Goal: Transaction & Acquisition: Purchase product/service

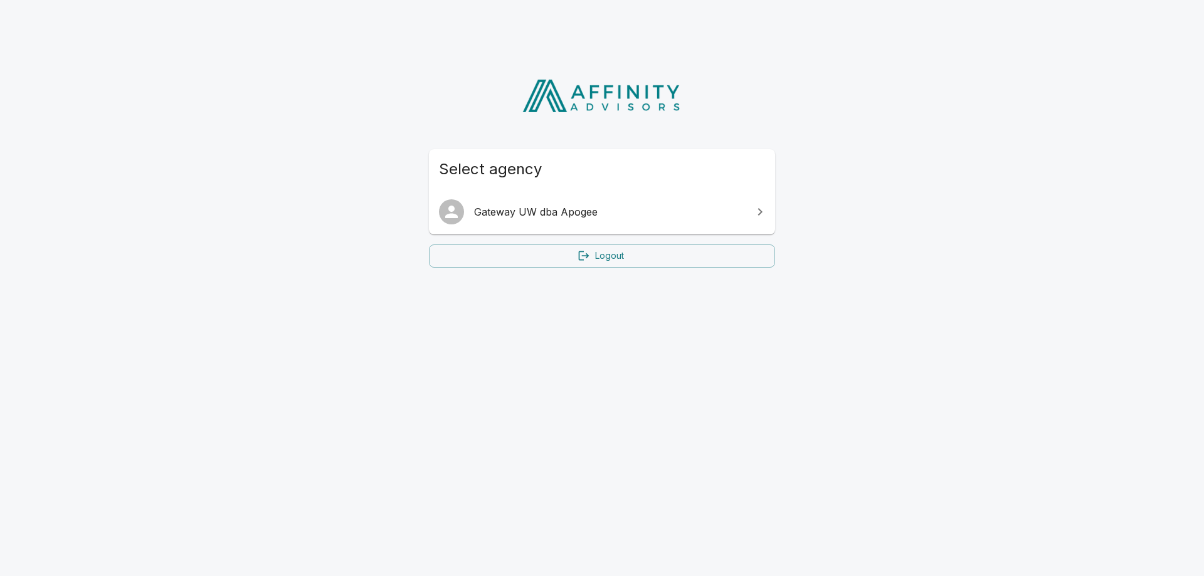
click at [522, 212] on span "Gateway UW dba Apogee" at bounding box center [609, 211] width 271 height 15
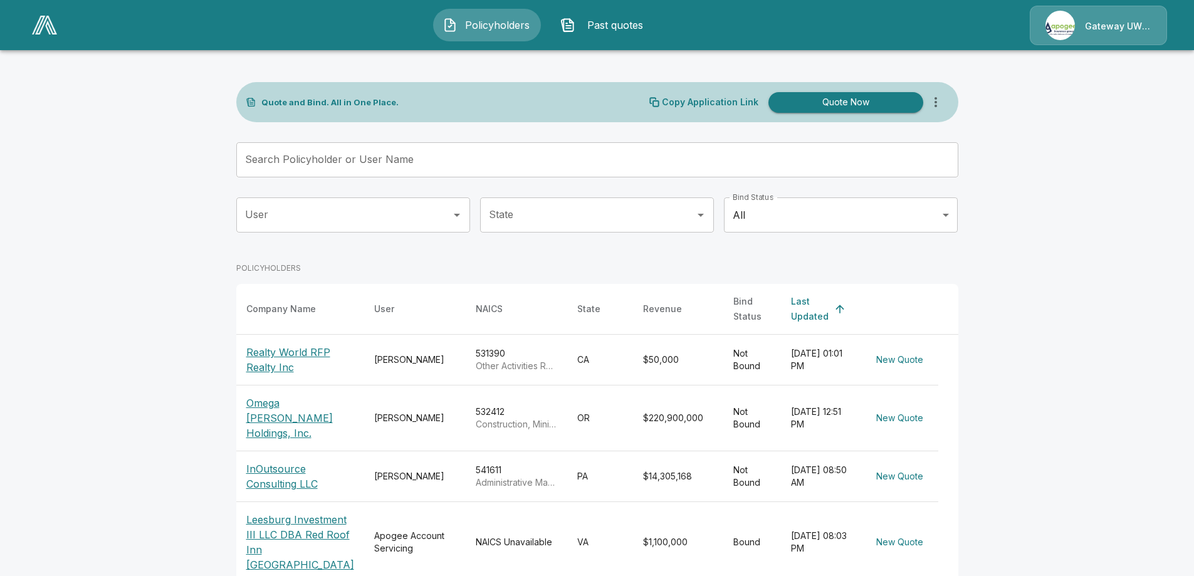
click at [870, 105] on button "Quote Now" at bounding box center [846, 102] width 155 height 21
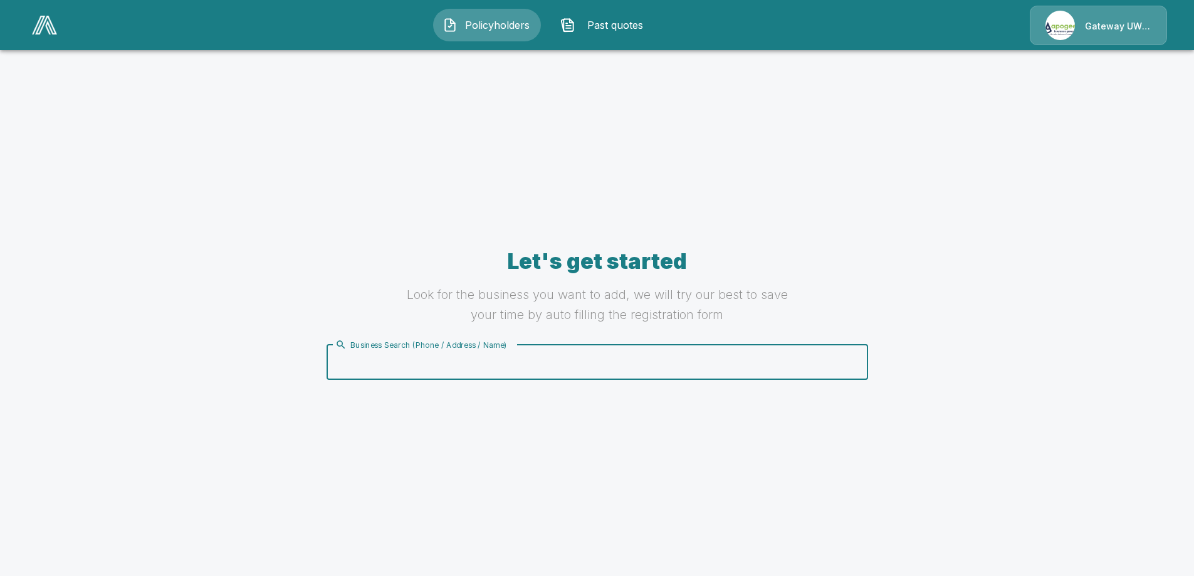
click at [558, 371] on input "Business Search (Phone / Address / Name)" at bounding box center [595, 362] width 526 height 24
click at [370, 362] on input "Business Search (Phone / Address / Name)" at bounding box center [595, 362] width 526 height 24
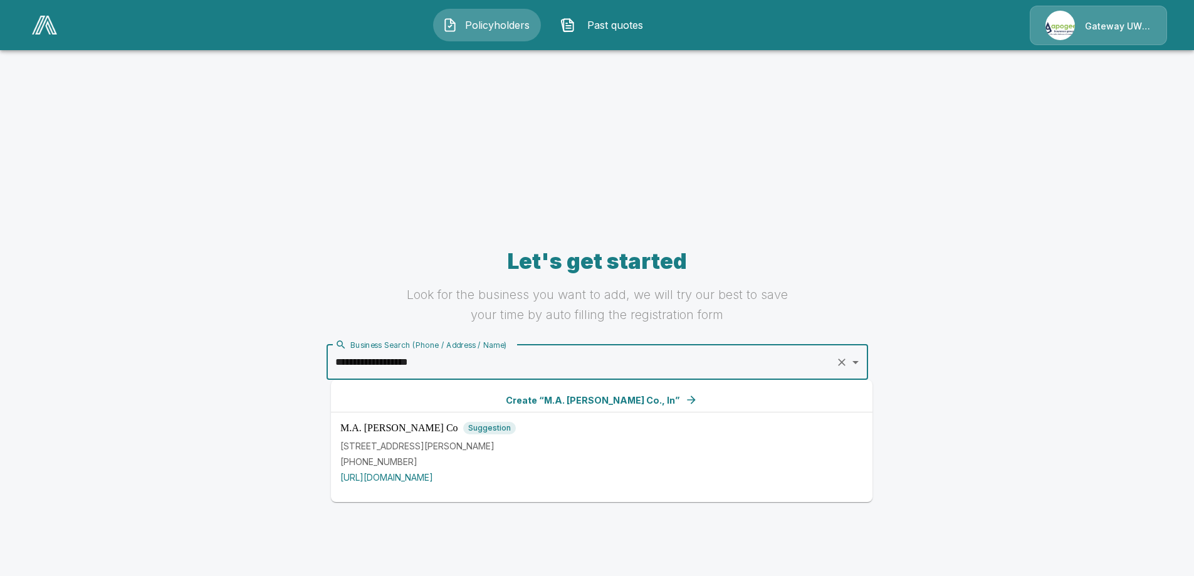
type input "**********"
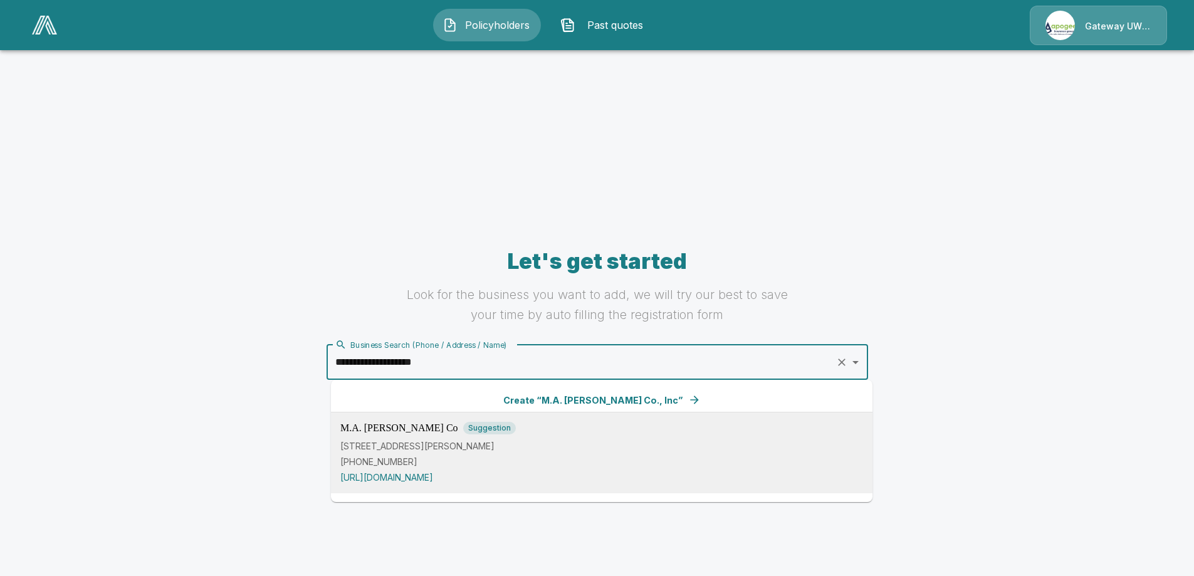
click at [491, 450] on p "[STREET_ADDRESS][PERSON_NAME]" at bounding box center [601, 445] width 523 height 13
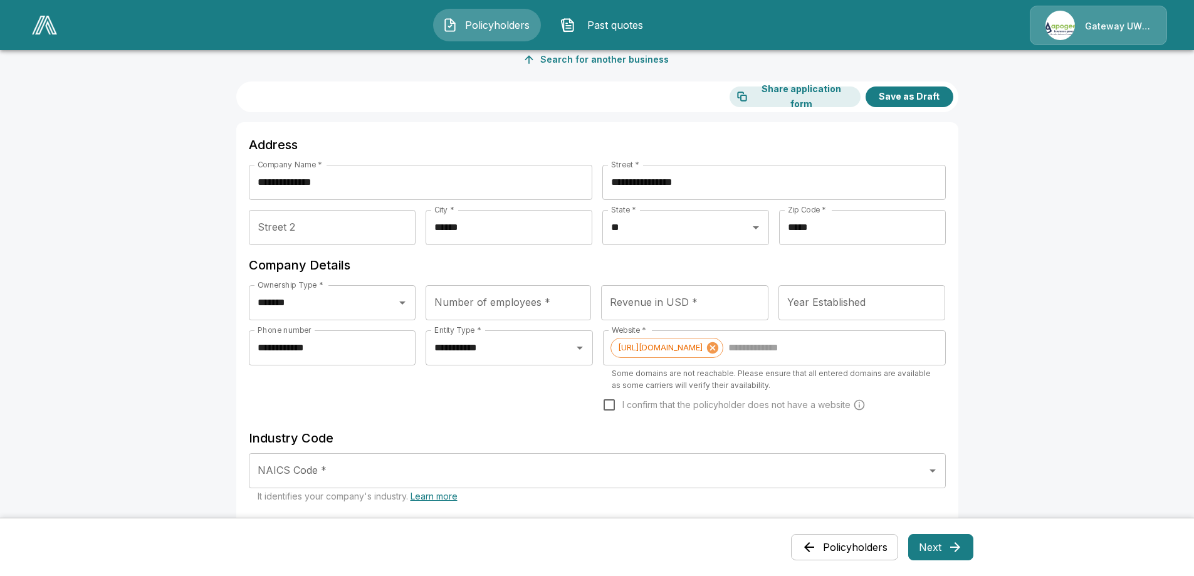
scroll to position [125, 0]
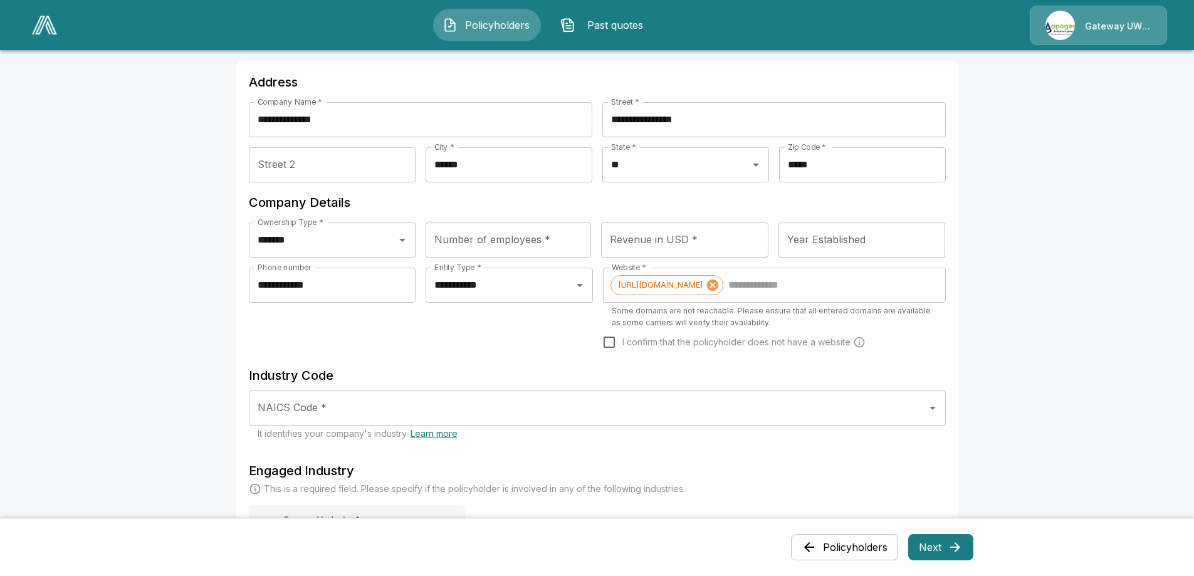
click at [539, 240] on input "Number of employees *" at bounding box center [509, 240] width 166 height 35
type input "*"
click at [677, 236] on input "Revenue in USD *" at bounding box center [684, 240] width 167 height 35
type input "**********"
click at [874, 241] on input "Year Established" at bounding box center [862, 240] width 167 height 35
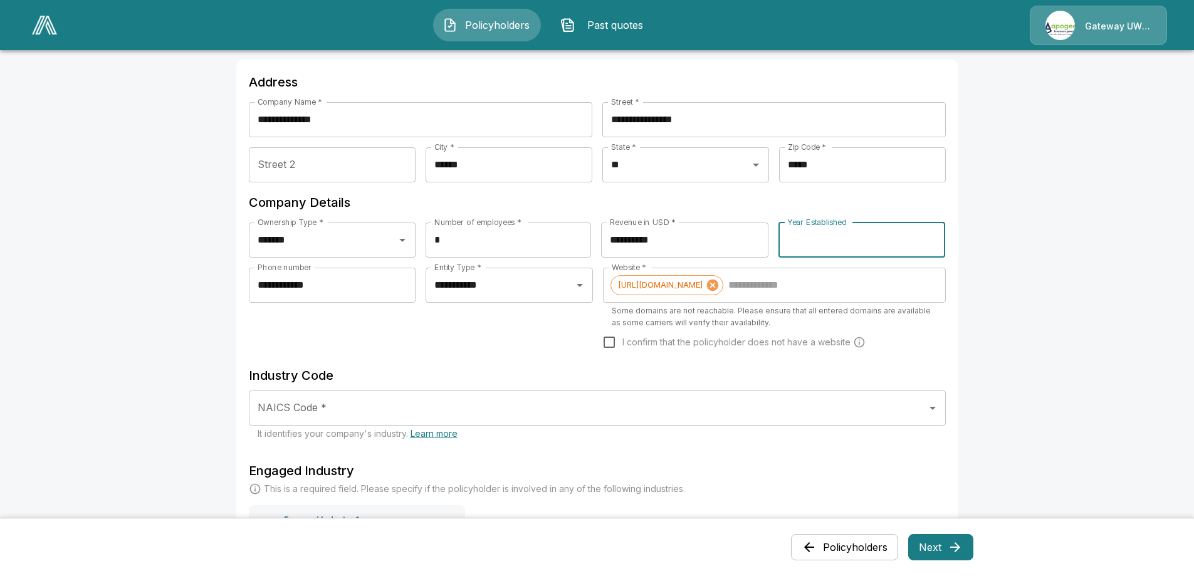
type input "****"
click at [1135, 174] on main "**********" at bounding box center [597, 450] width 1194 height 1150
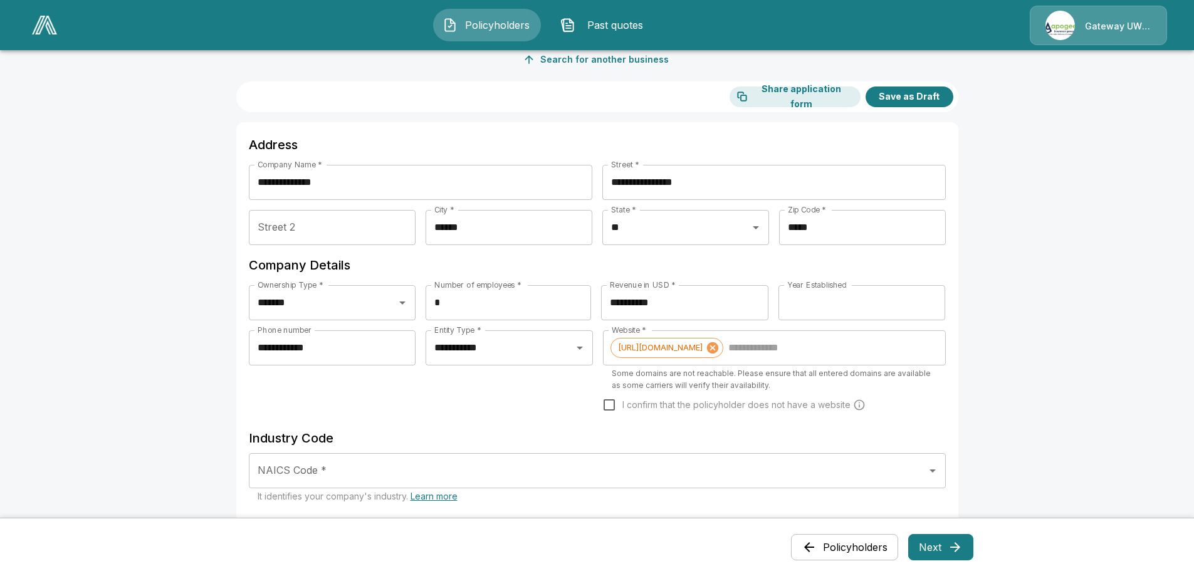
scroll to position [251, 0]
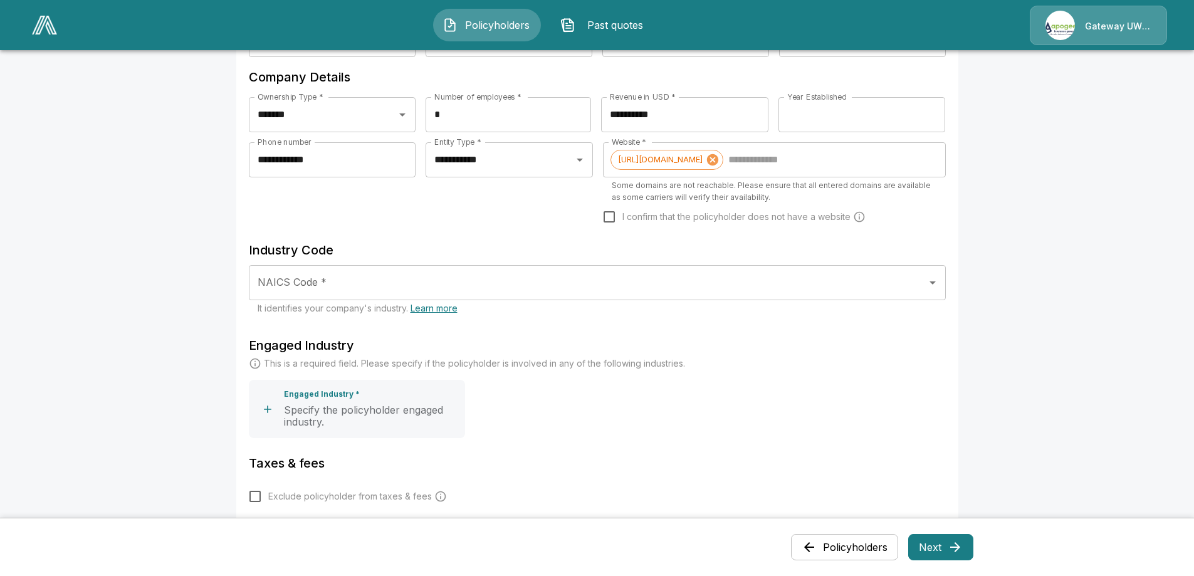
click at [359, 283] on input "NAICS Code *" at bounding box center [588, 283] width 667 height 24
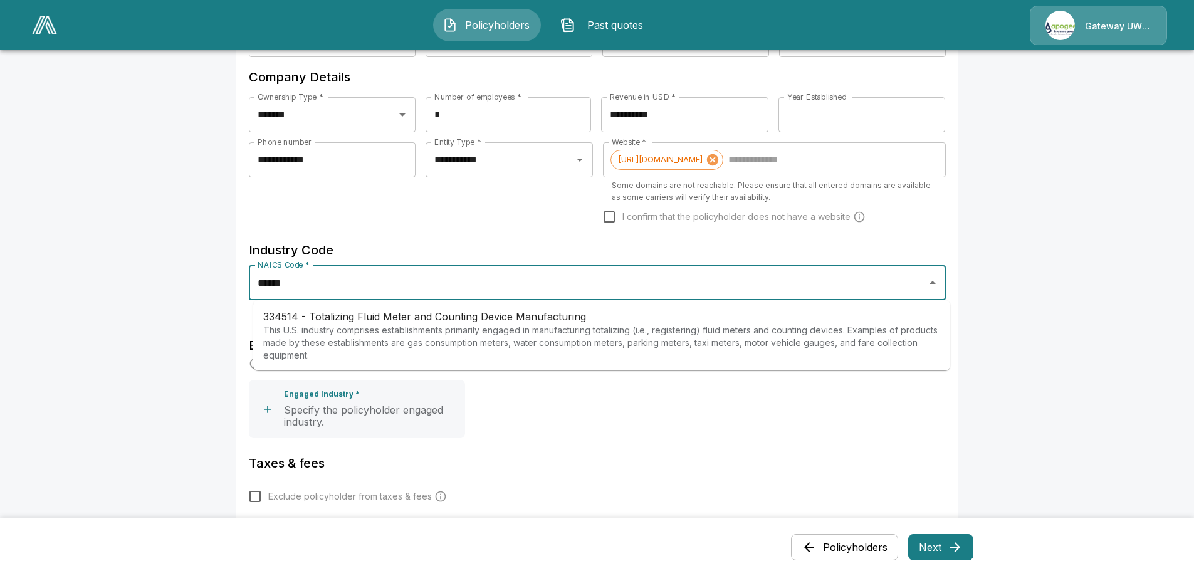
click at [401, 334] on p "This U.S. industry comprises establishments primarily engaged in manufacturing …" at bounding box center [601, 343] width 677 height 38
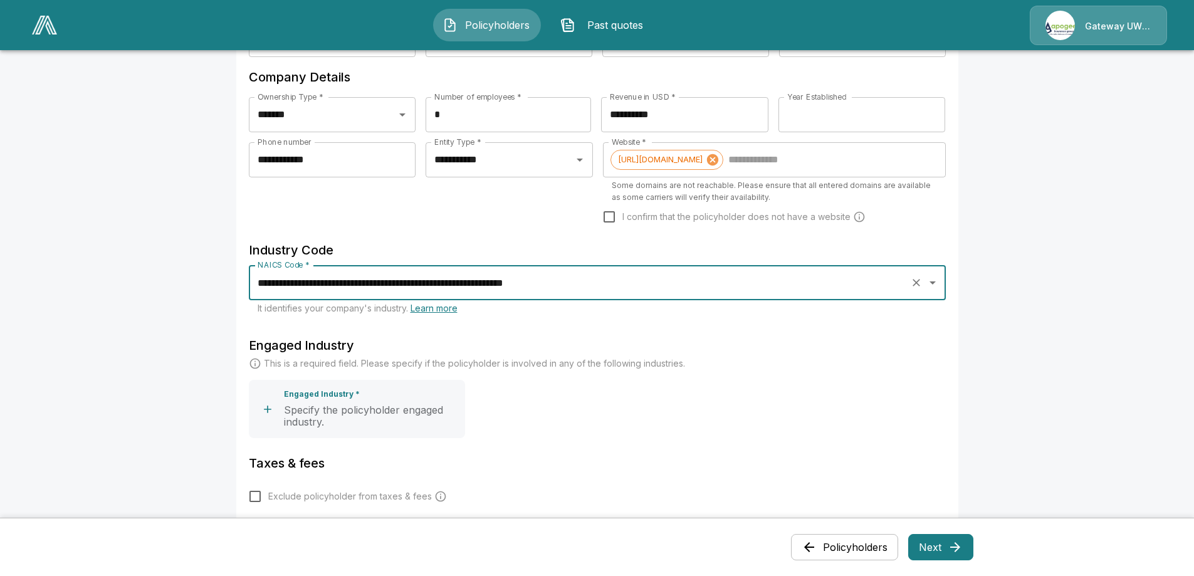
scroll to position [439, 0]
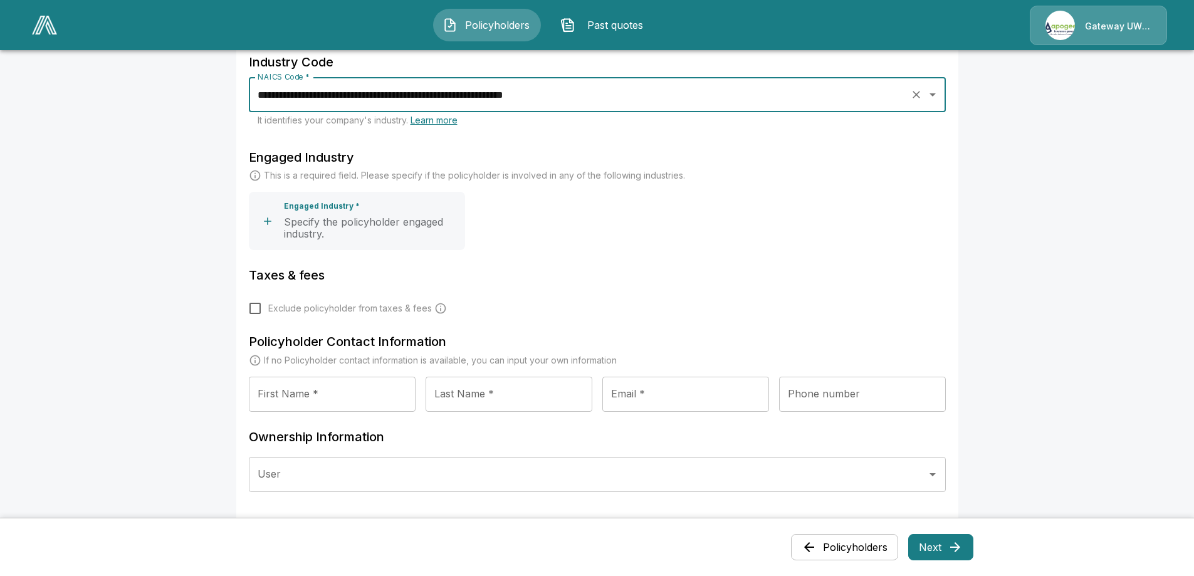
type input "**********"
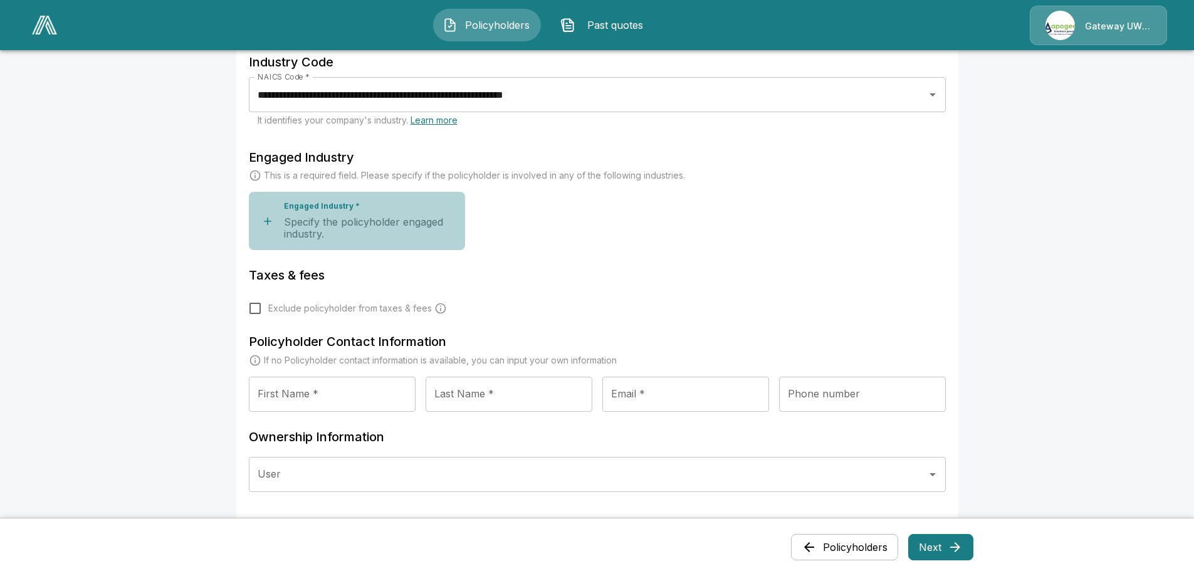
click at [274, 223] on icon "button" at bounding box center [267, 221] width 13 height 13
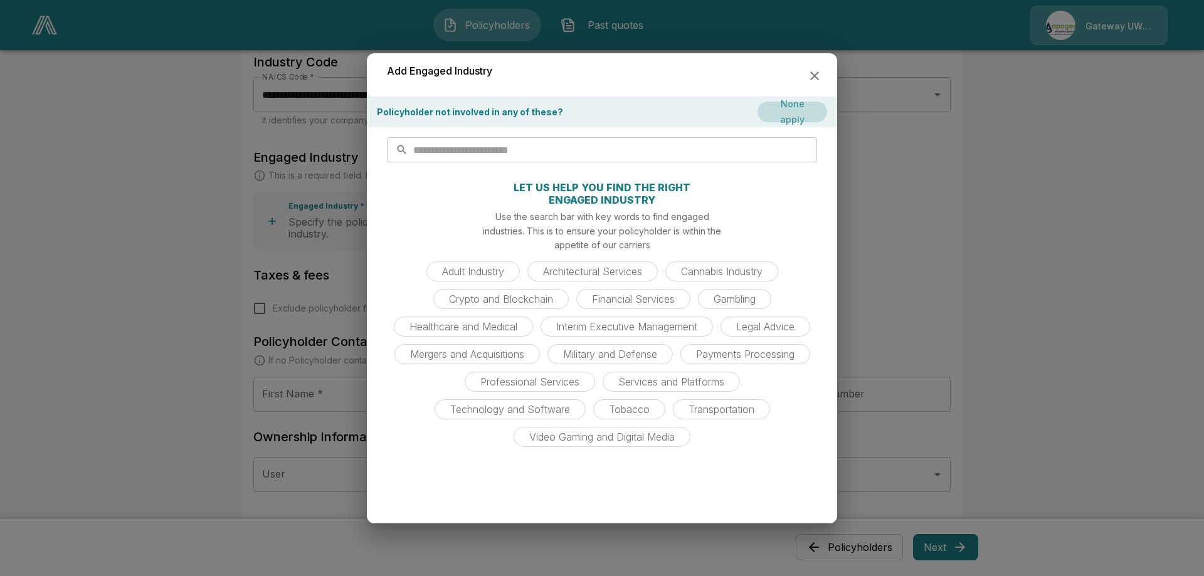
click at [804, 108] on button "None apply" at bounding box center [792, 112] width 70 height 21
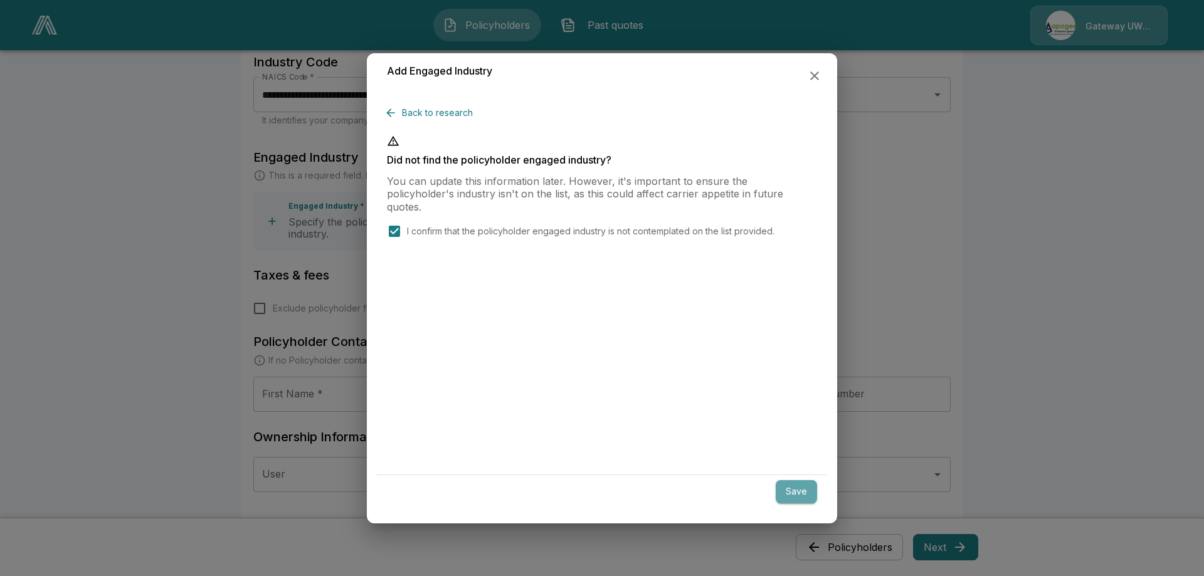
click at [811, 501] on button "Save" at bounding box center [796, 491] width 41 height 23
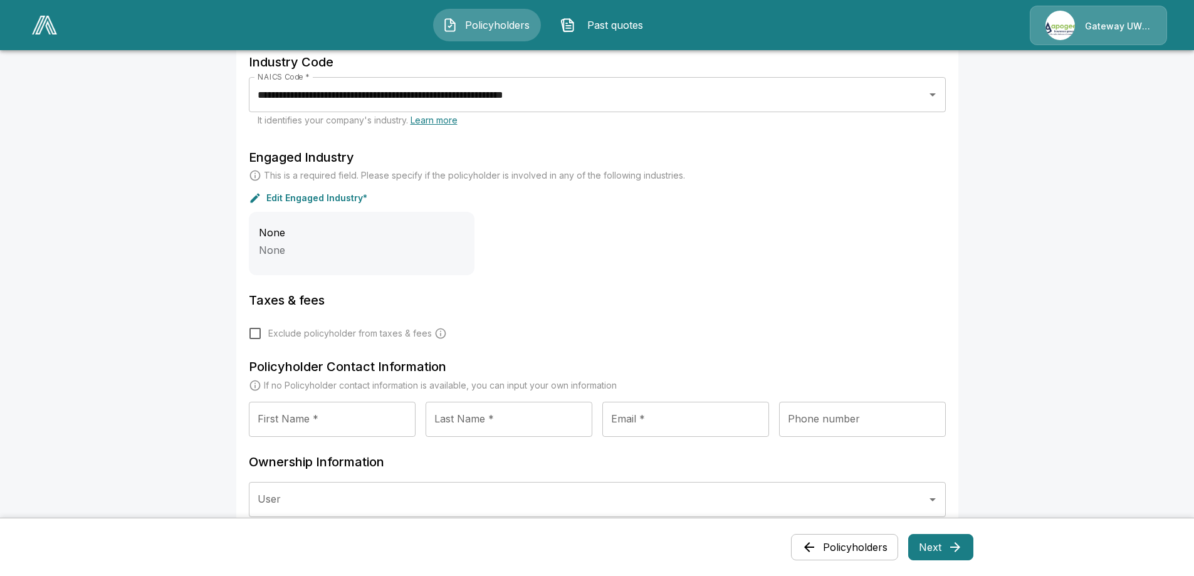
scroll to position [599, 0]
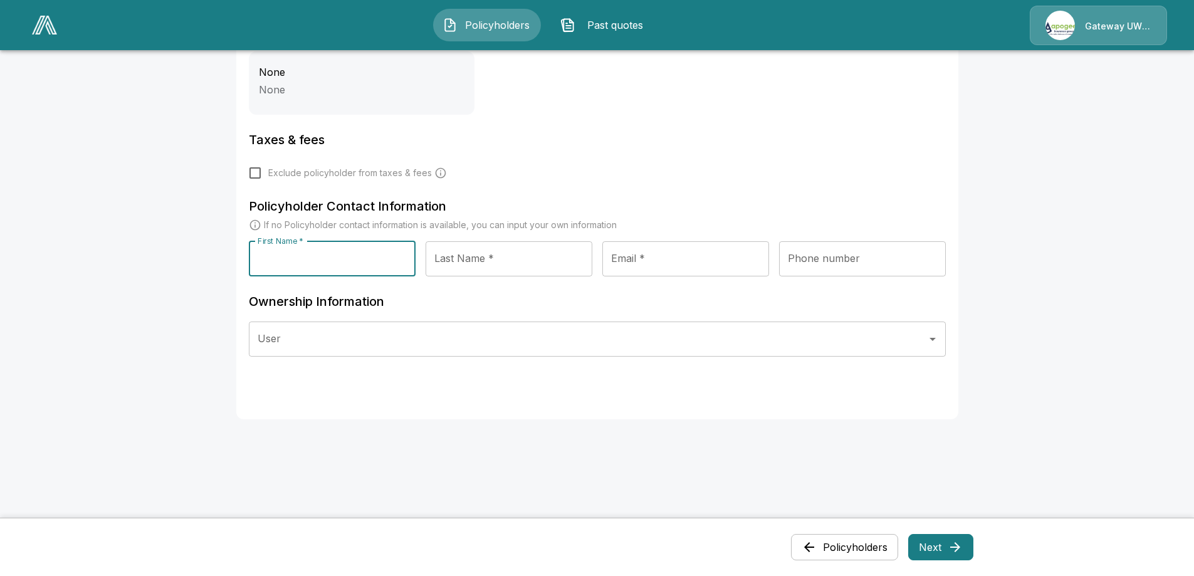
click at [396, 265] on input "First Name *" at bounding box center [332, 258] width 167 height 35
type input "****"
type input "******"
type input "**********"
click at [865, 263] on input "Phone number" at bounding box center [862, 258] width 167 height 35
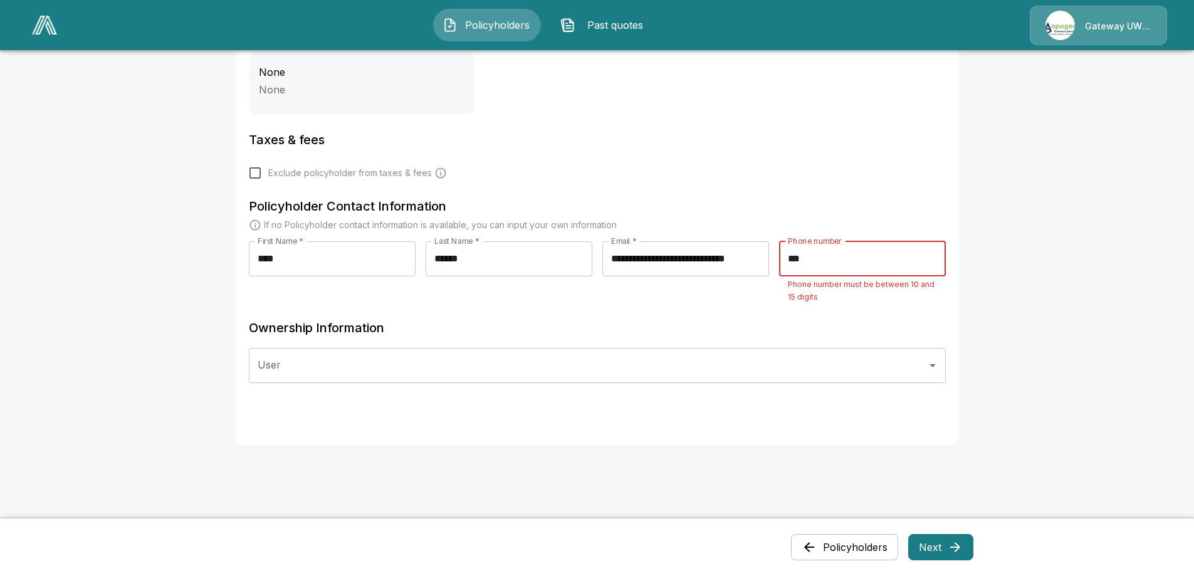
type input "**********"
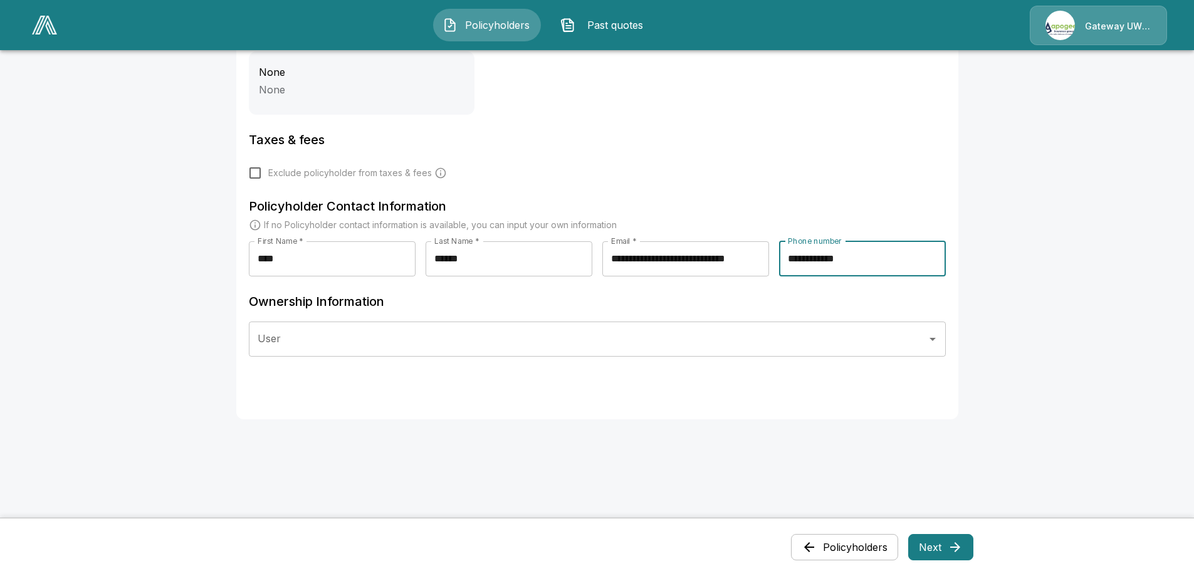
click at [392, 344] on input "User" at bounding box center [588, 339] width 667 height 24
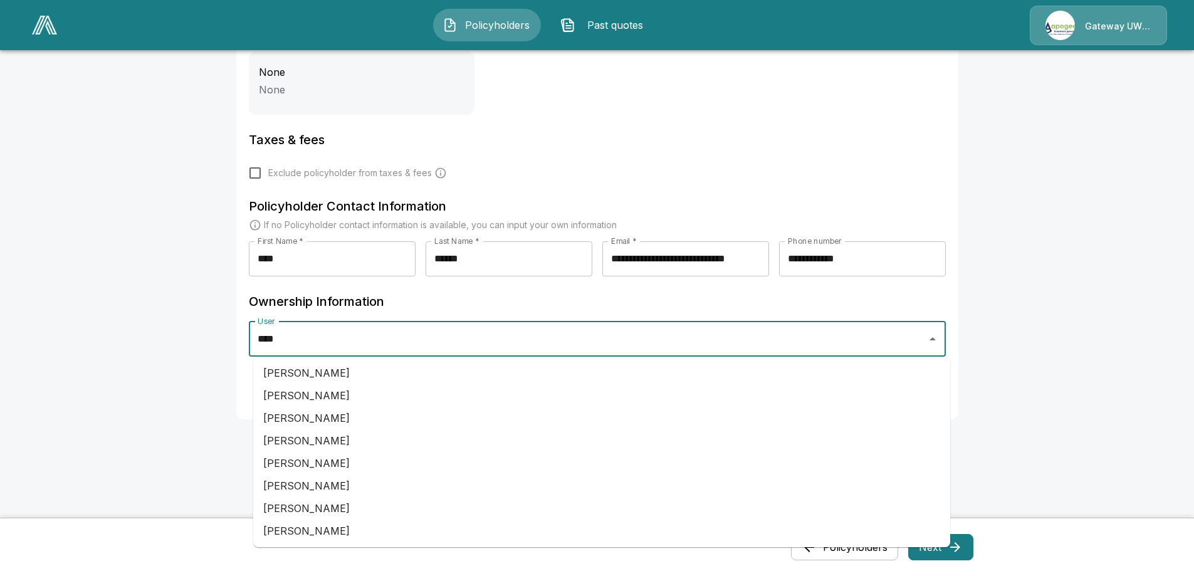
click at [332, 484] on li "[PERSON_NAME]" at bounding box center [601, 486] width 697 height 23
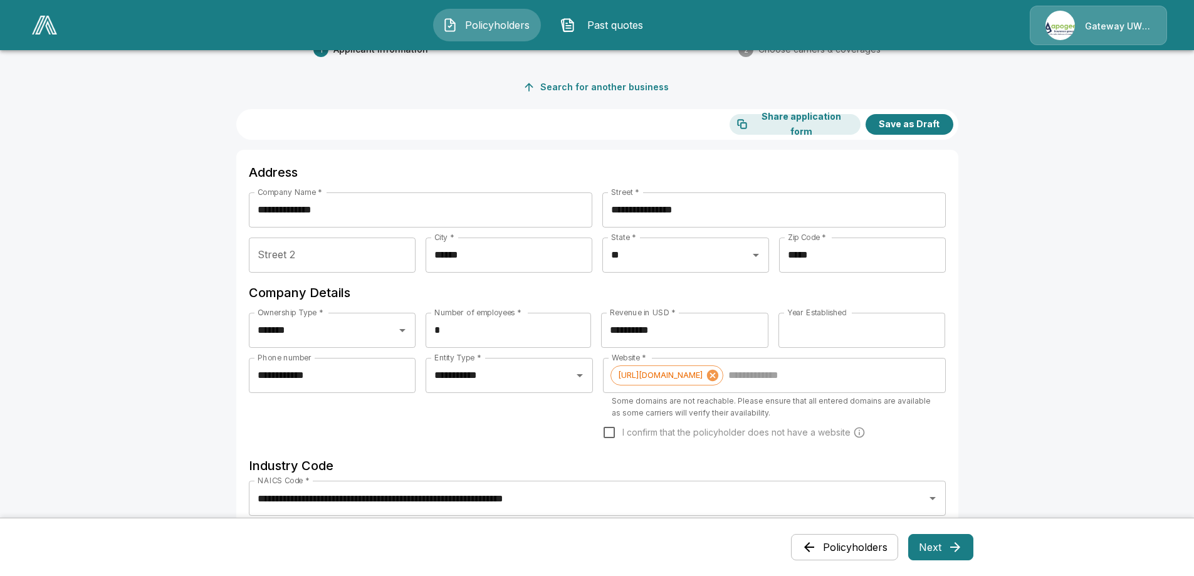
scroll to position [0, 0]
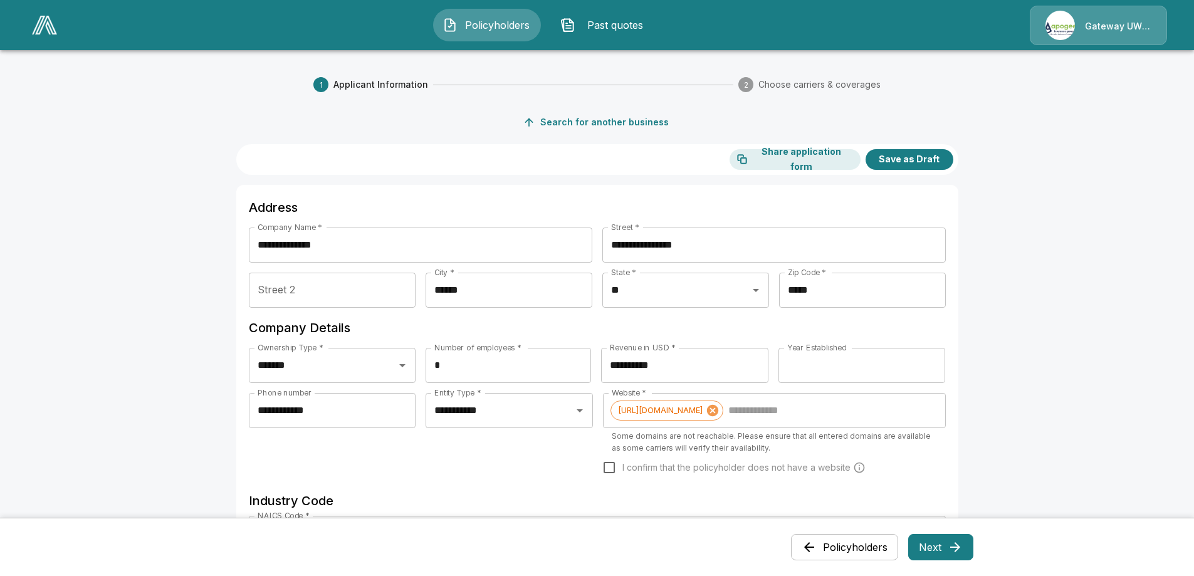
type input "**********"
click at [942, 554] on button "Next" at bounding box center [940, 547] width 65 height 26
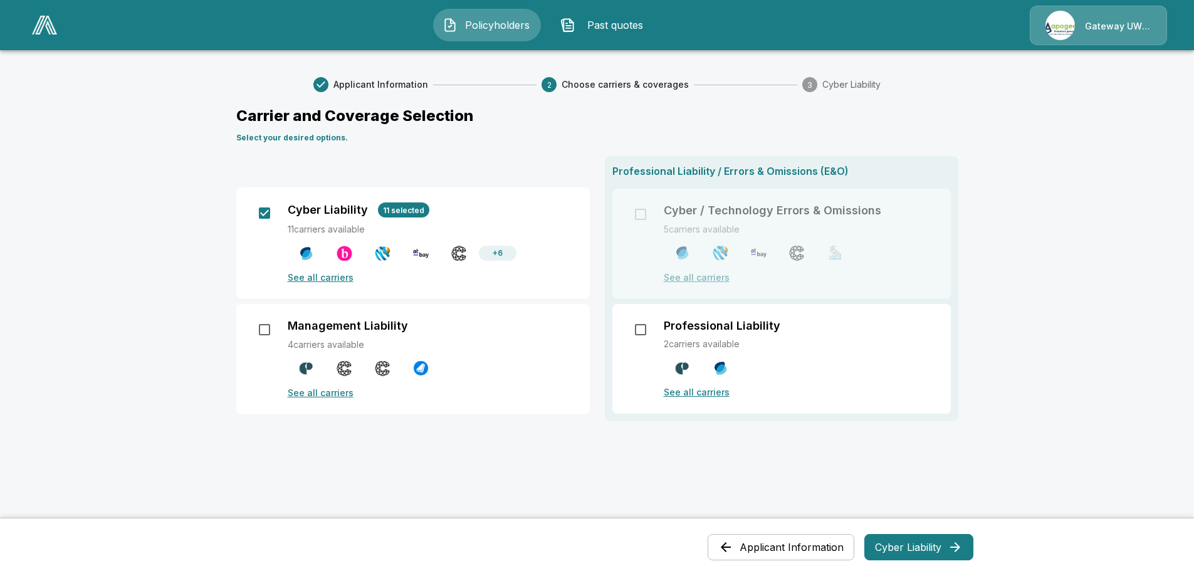
click at [943, 542] on button "Cyber Liability" at bounding box center [919, 547] width 109 height 26
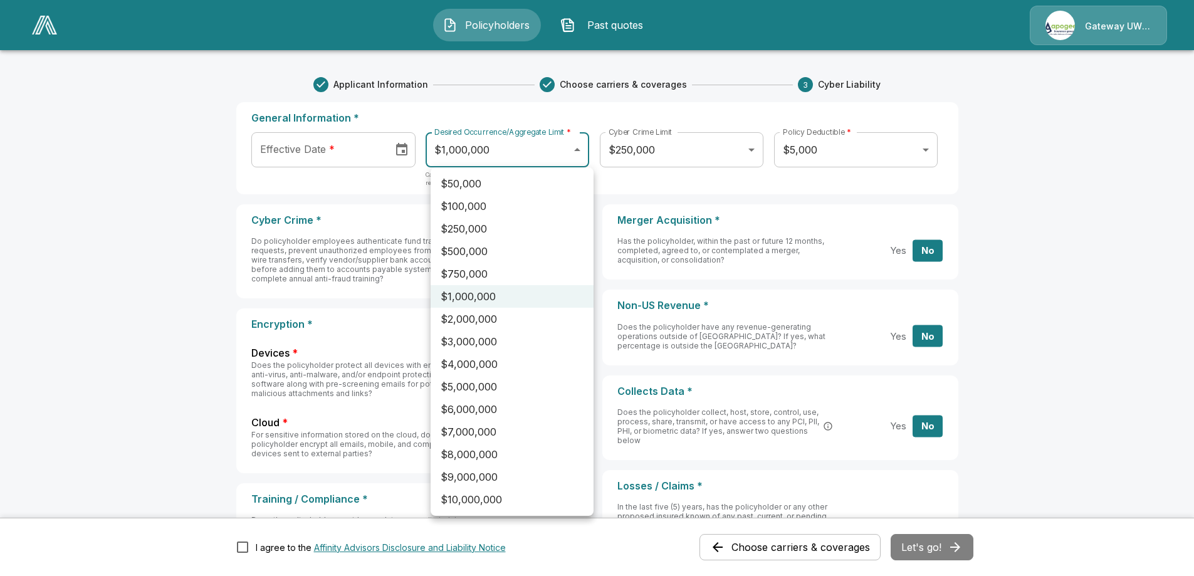
click at [529, 142] on body "Policyholders Past quotes Gateway UW dba Apogee Applicant Information Choose ca…" at bounding box center [597, 505] width 1194 height 1010
click at [478, 247] on li "$500,000" at bounding box center [512, 251] width 163 height 23
type input "******"
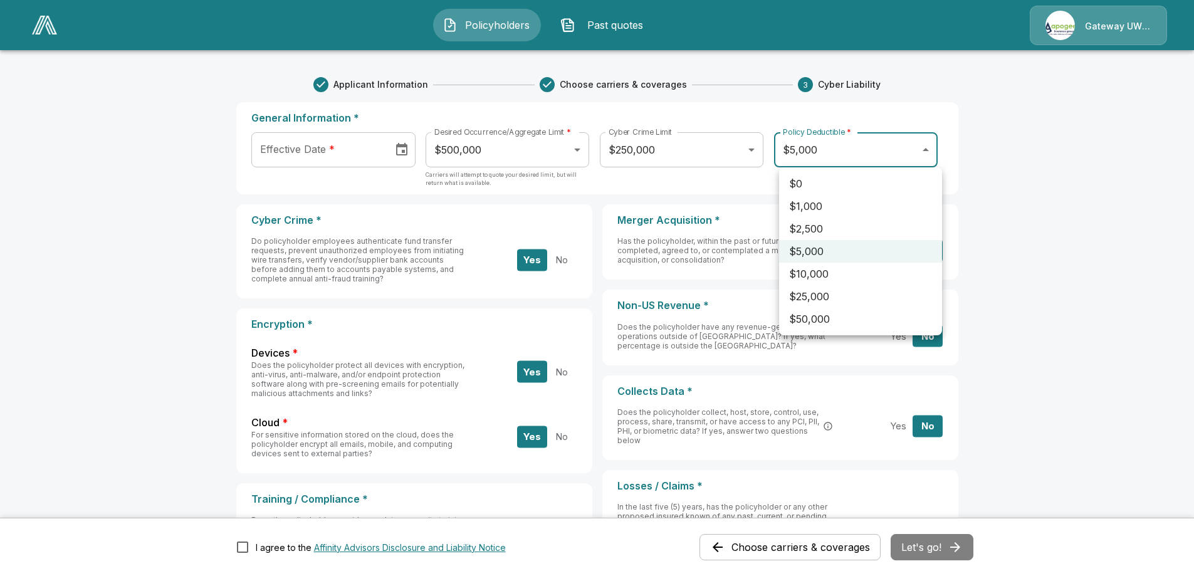
click at [804, 157] on body "Policyholders Past quotes Gateway UW dba Apogee Applicant Information Choose ca…" at bounding box center [597, 505] width 1194 height 1010
click at [811, 268] on li "$10,000" at bounding box center [860, 274] width 163 height 23
type input "*****"
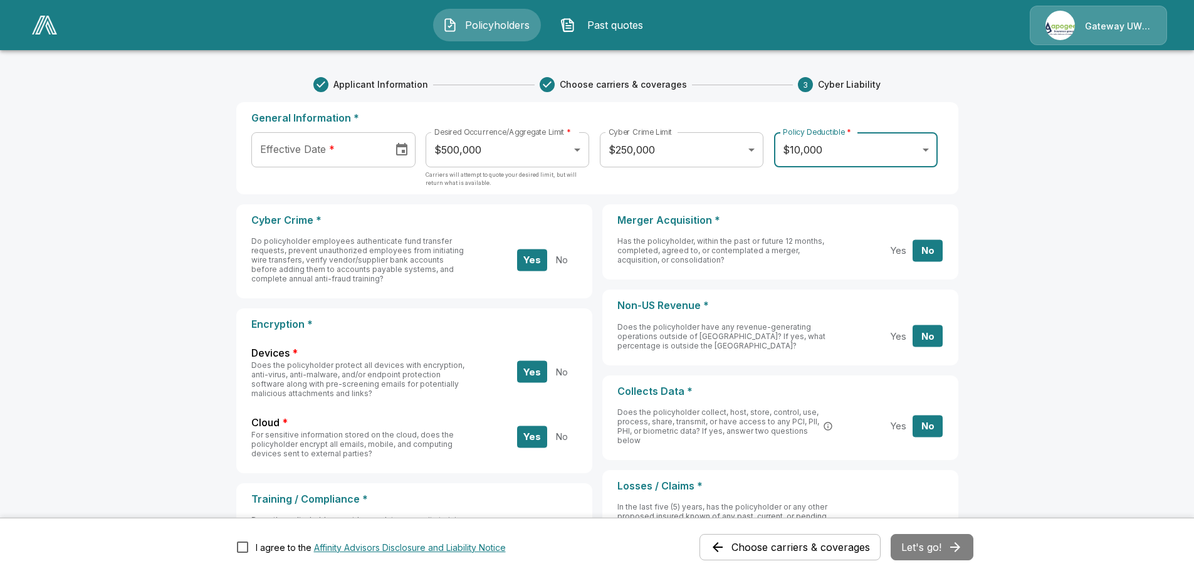
click at [1086, 229] on main "Applicant Information Choose carriers & coverages 3 Cyber Liability General Inf…" at bounding box center [597, 505] width 1194 height 1010
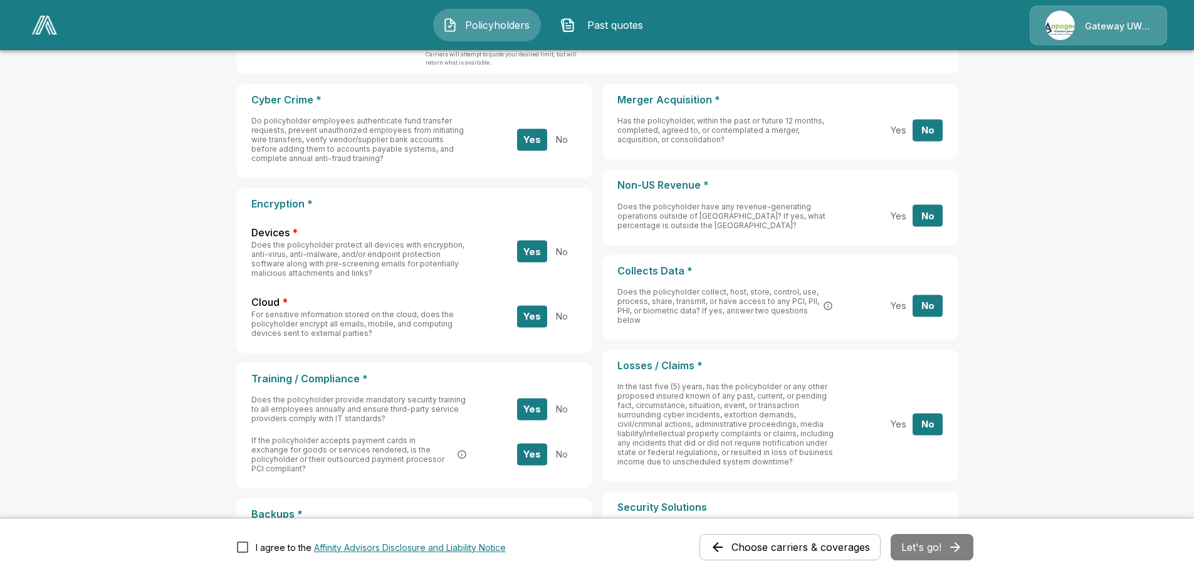
scroll to position [371, 0]
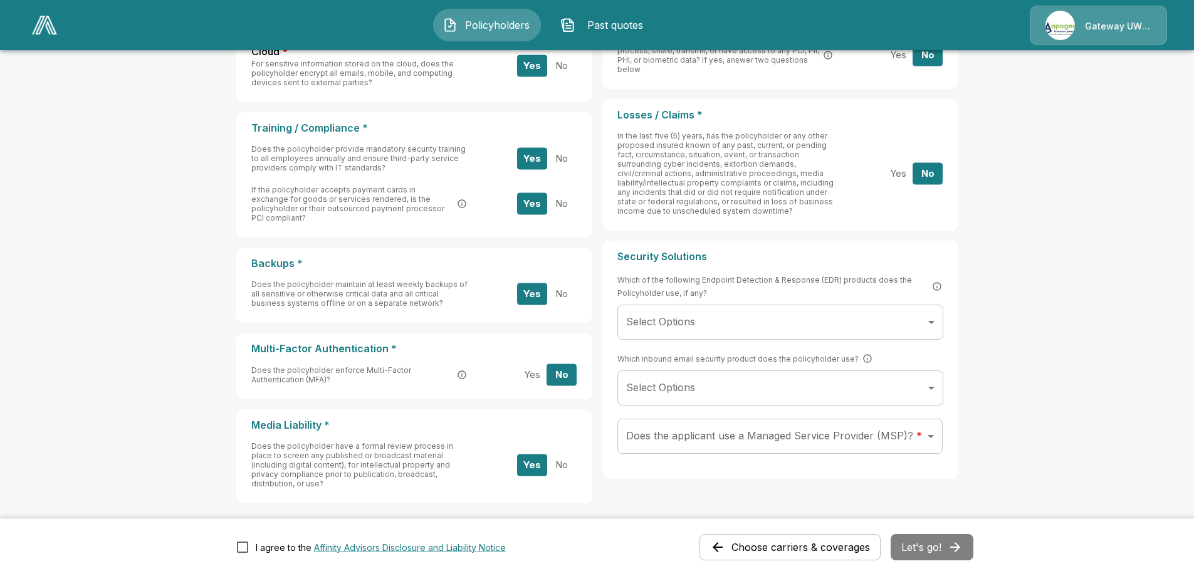
click at [530, 371] on button "Yes" at bounding box center [532, 375] width 30 height 22
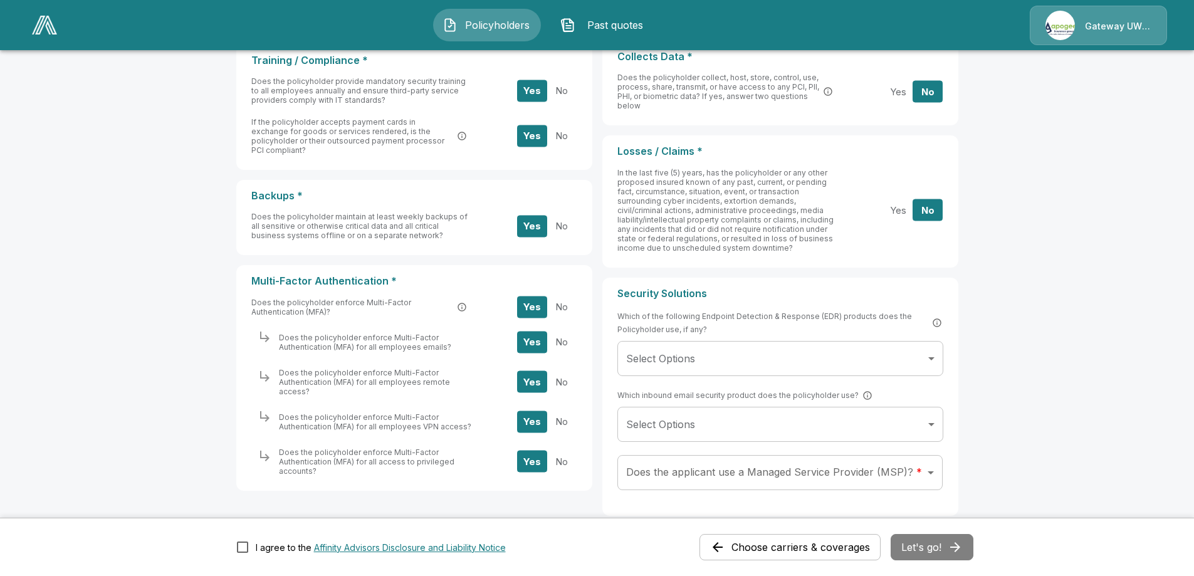
scroll to position [514, 0]
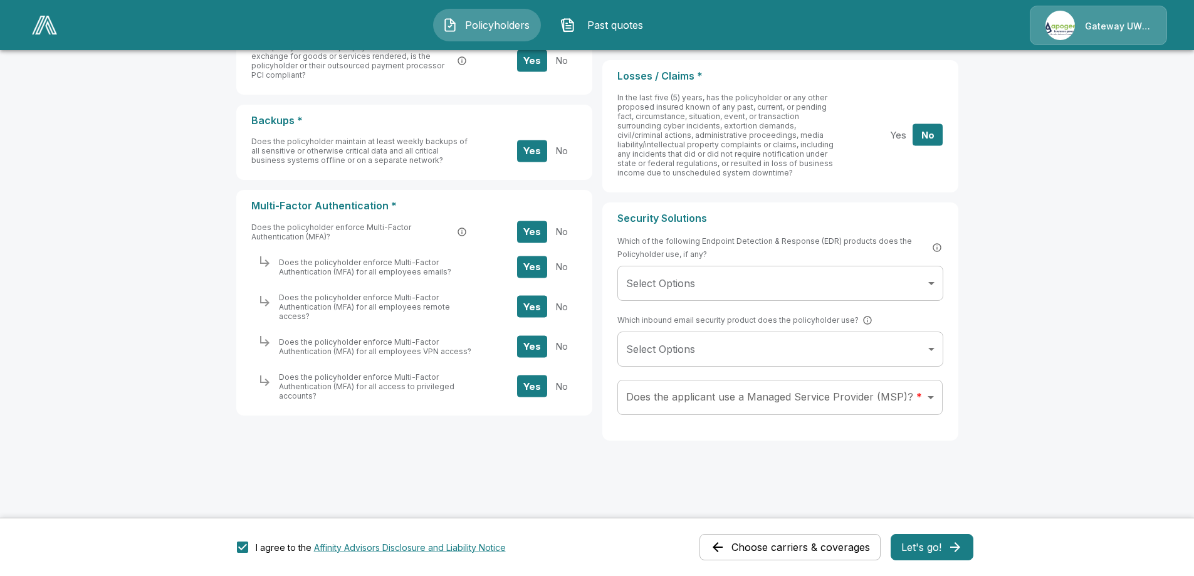
click at [949, 544] on button "Let's go!" at bounding box center [932, 547] width 83 height 26
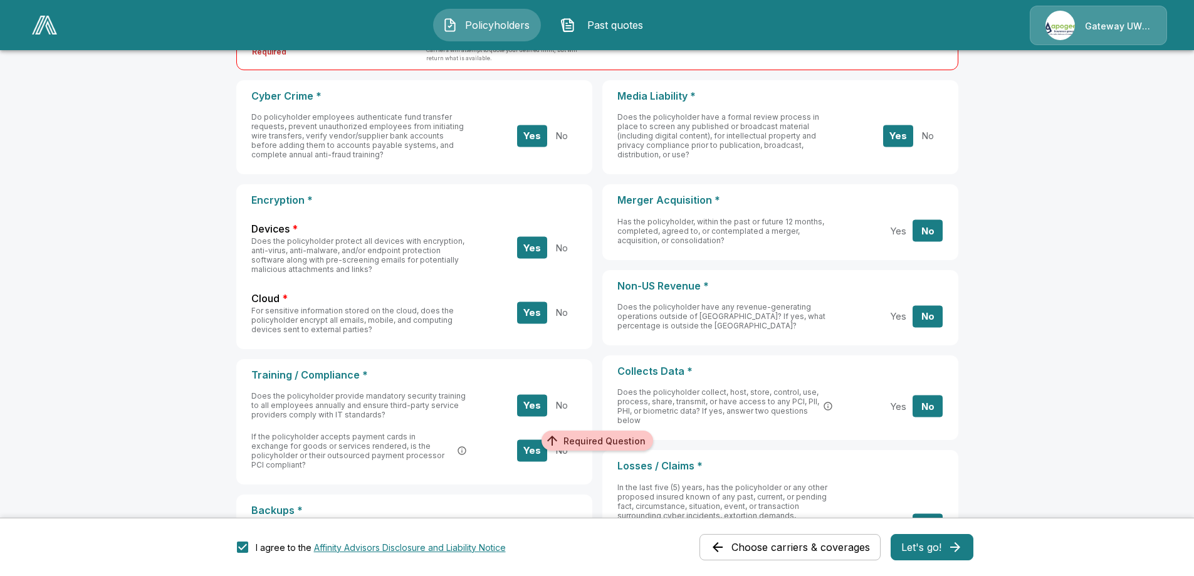
scroll to position [0, 0]
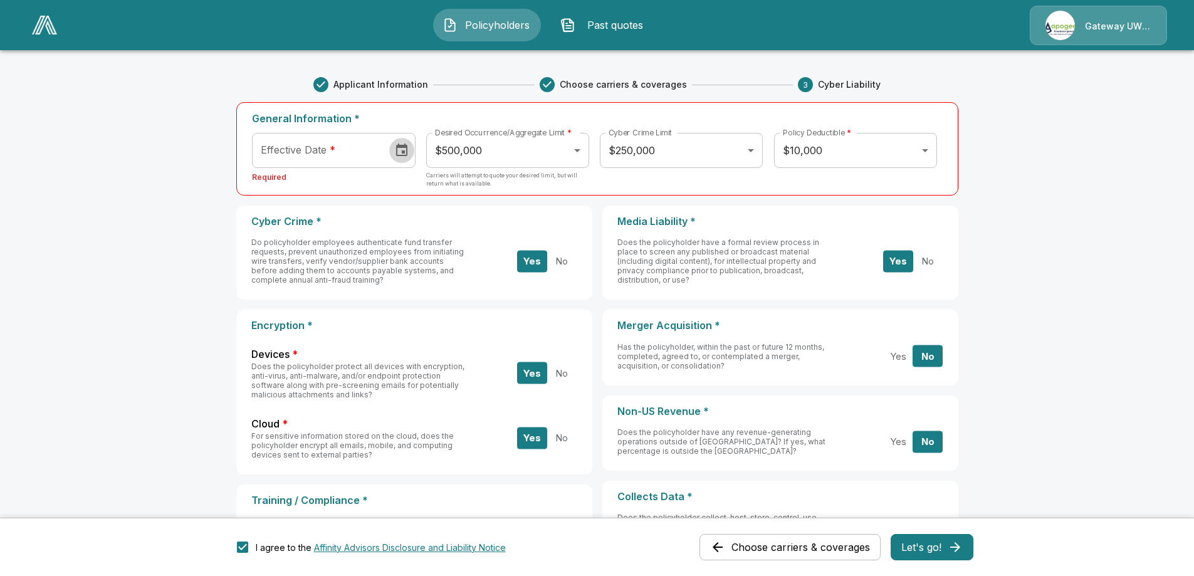
click at [404, 147] on icon "Choose date" at bounding box center [401, 150] width 11 height 13
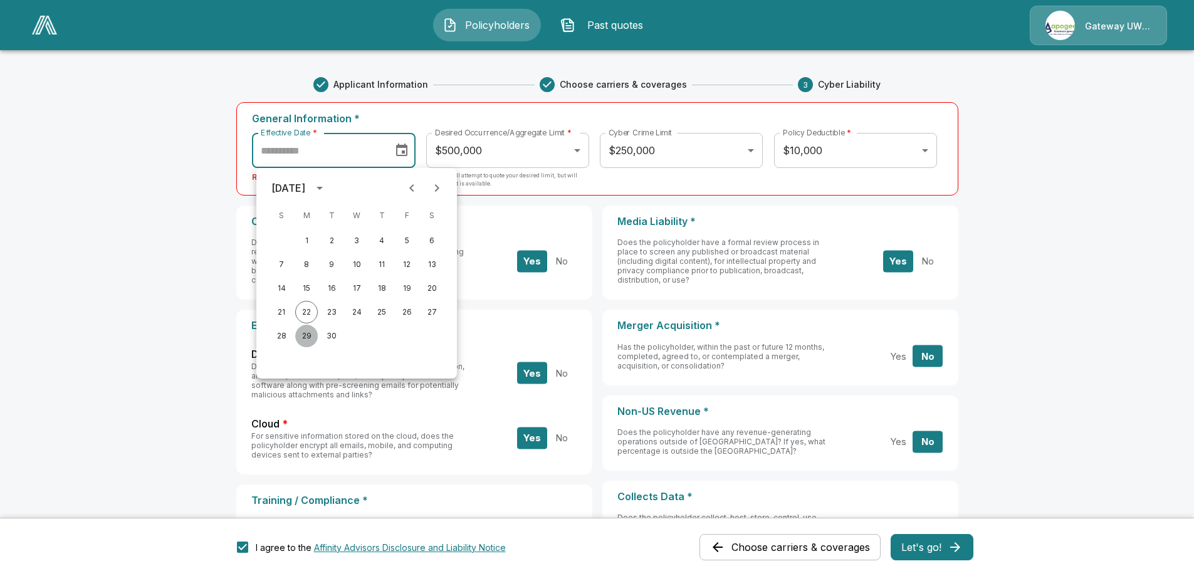
click at [304, 335] on button "29" at bounding box center [306, 336] width 23 height 23
type input "**********"
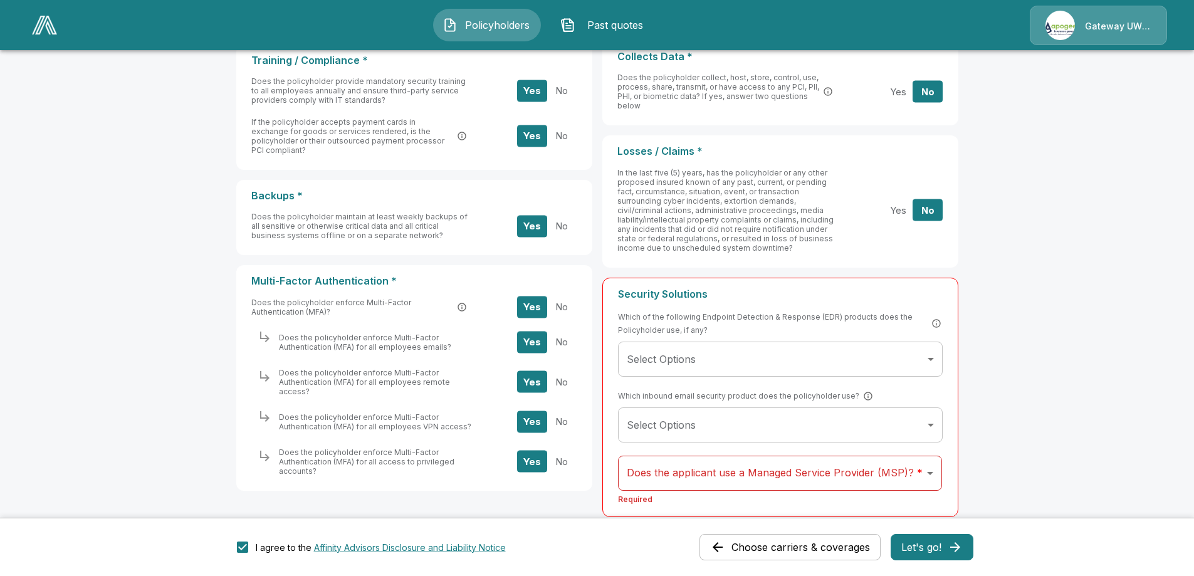
scroll to position [515, 0]
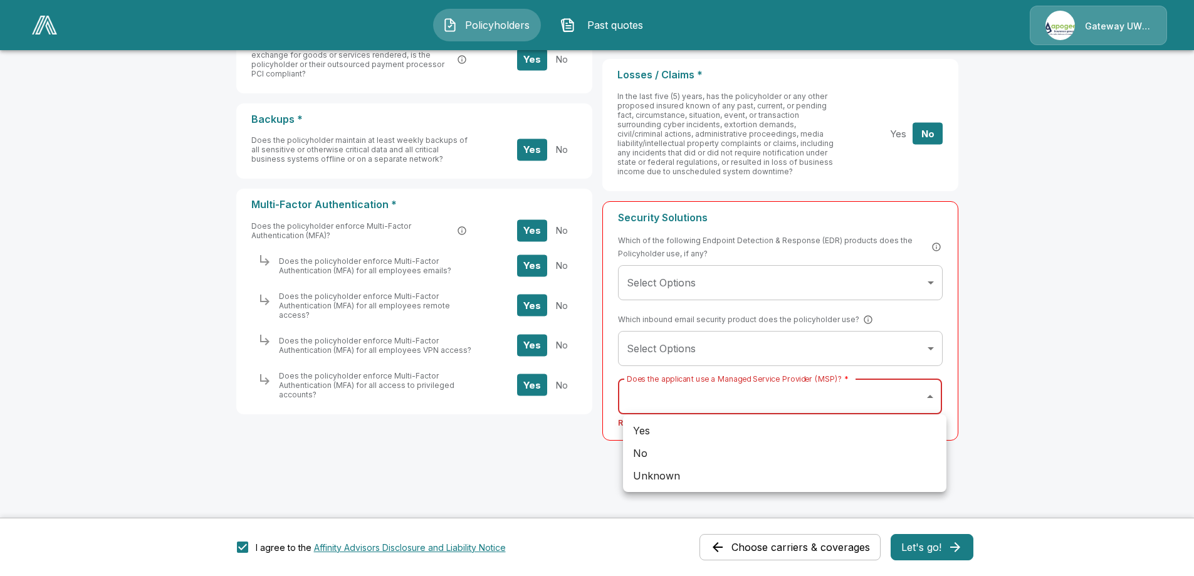
click at [924, 396] on body "**********" at bounding box center [597, 30] width 1194 height 1091
click at [658, 478] on li "Unknown" at bounding box center [784, 476] width 323 height 23
type input "*******"
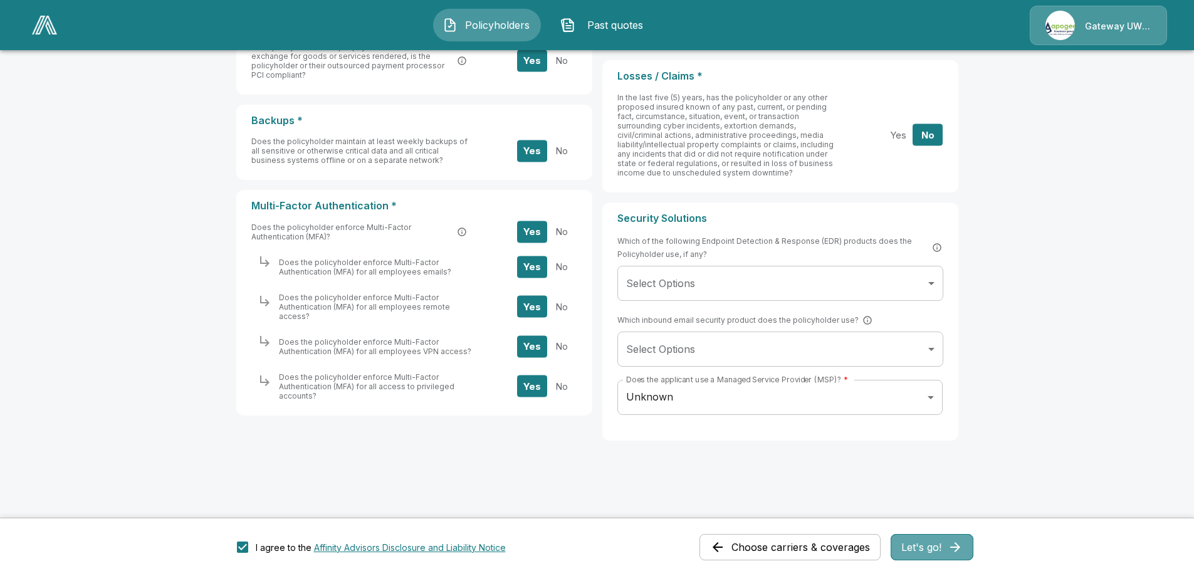
drag, startPoint x: 941, startPoint y: 542, endPoint x: 936, endPoint y: 535, distance: 9.0
click at [937, 539] on button "Let's go!" at bounding box center [932, 547] width 83 height 26
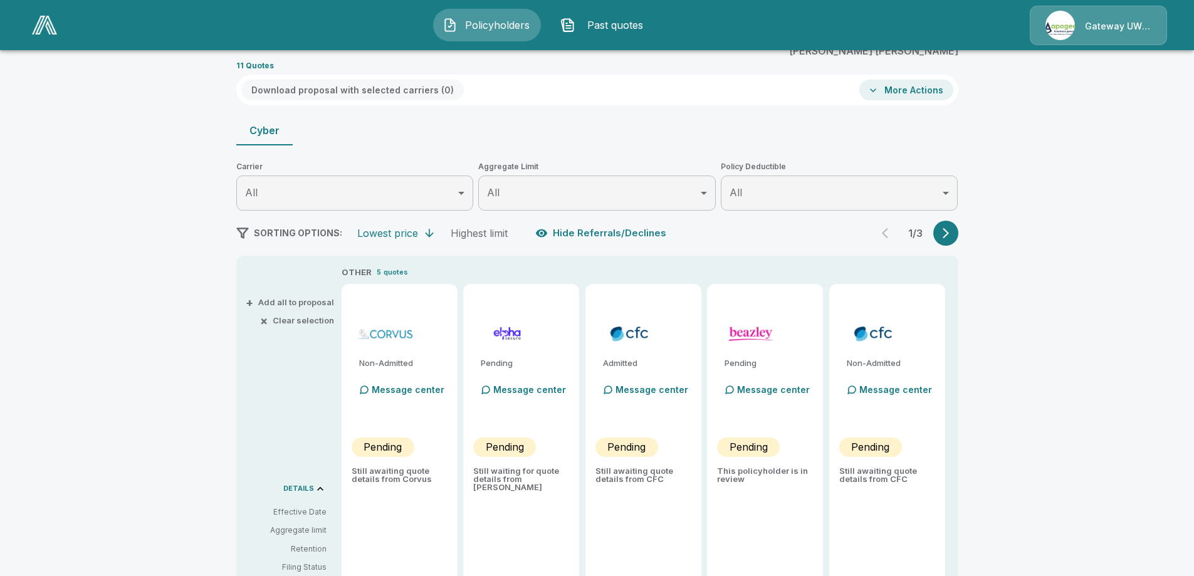
scroll to position [183, 0]
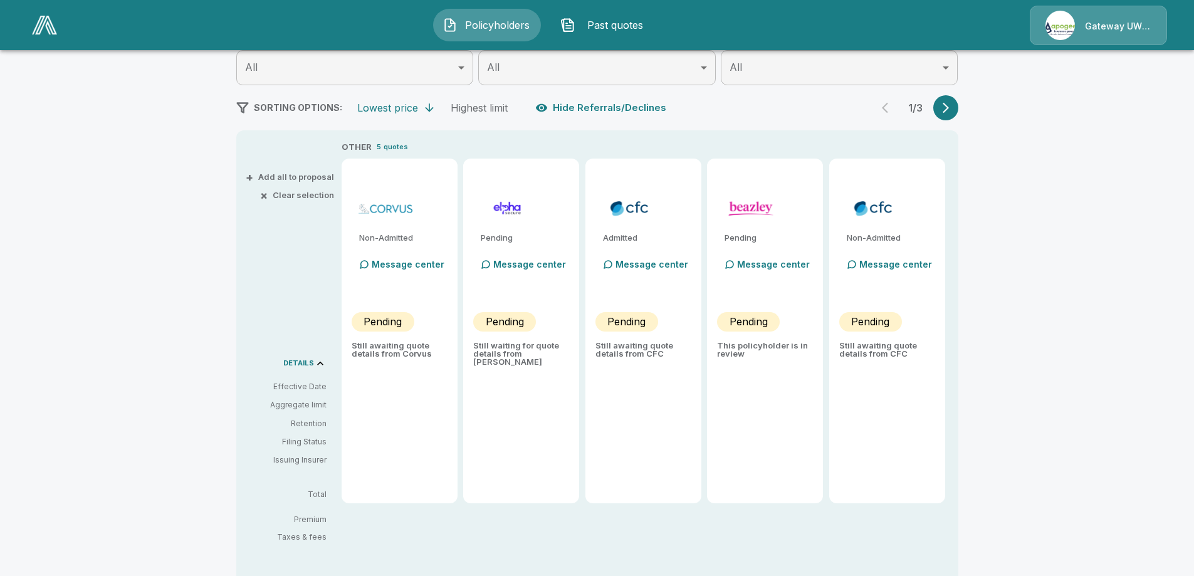
type input "******"
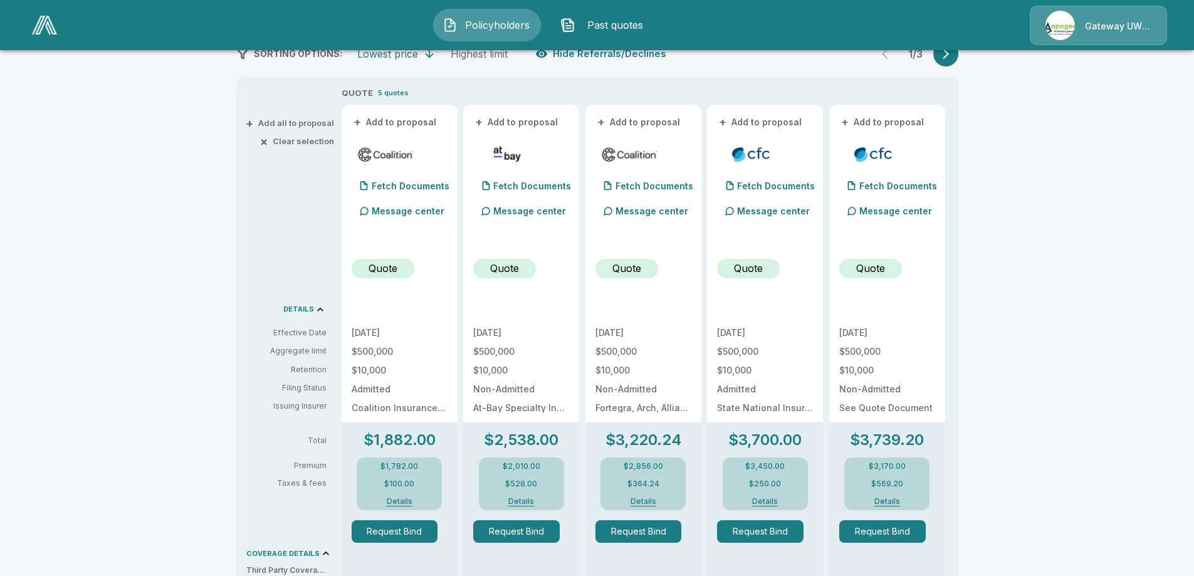
scroll to position [50, 0]
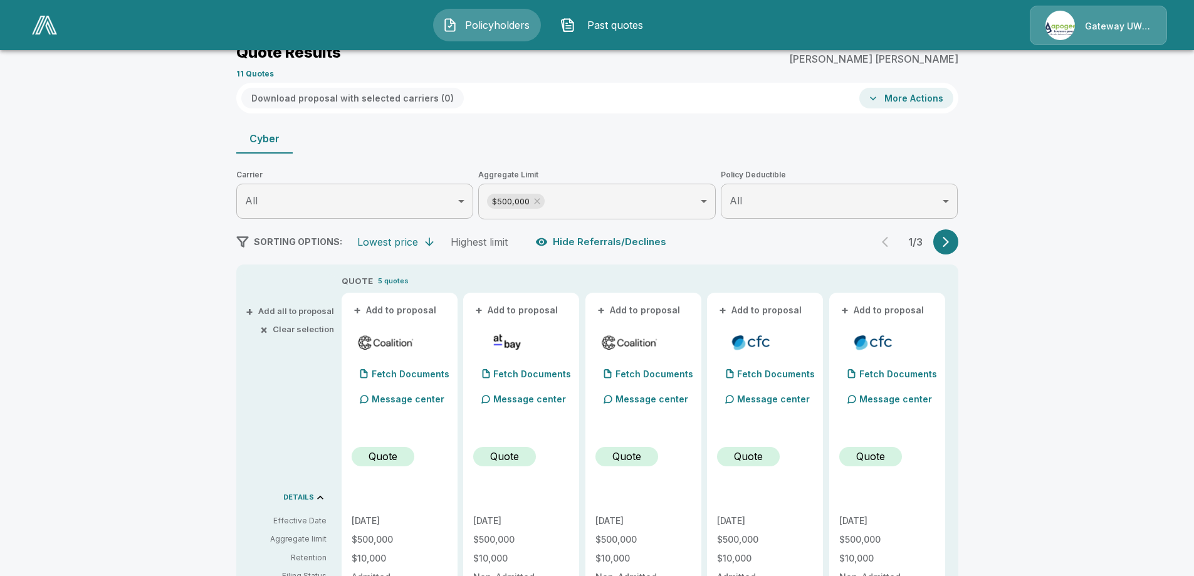
click at [952, 243] on icon "button" at bounding box center [946, 242] width 13 height 13
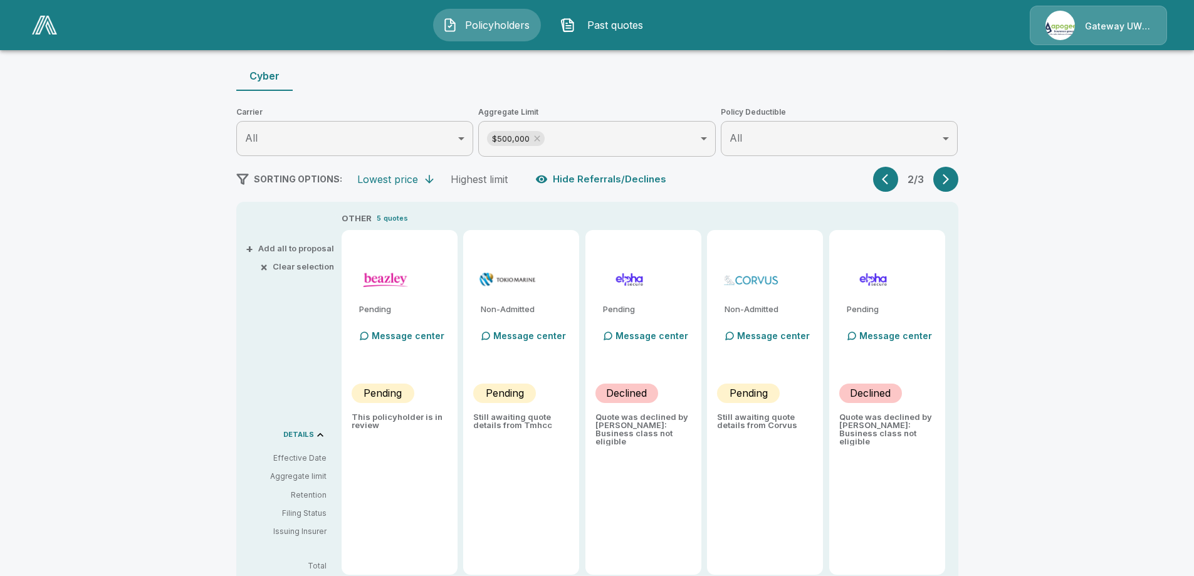
scroll to position [238, 0]
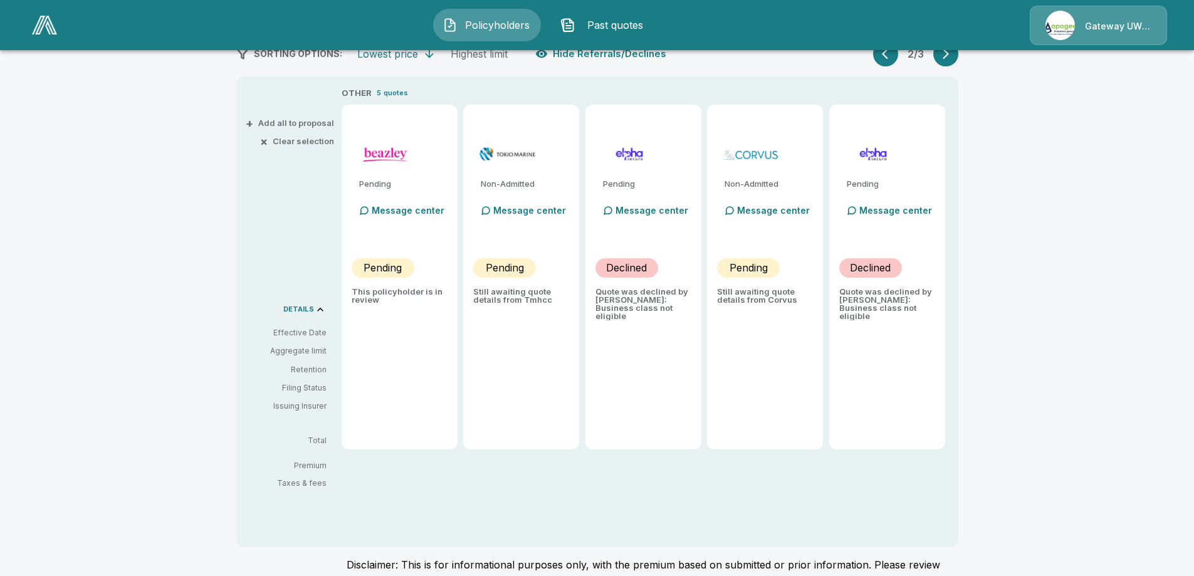
click at [950, 60] on button "button" at bounding box center [946, 53] width 25 height 25
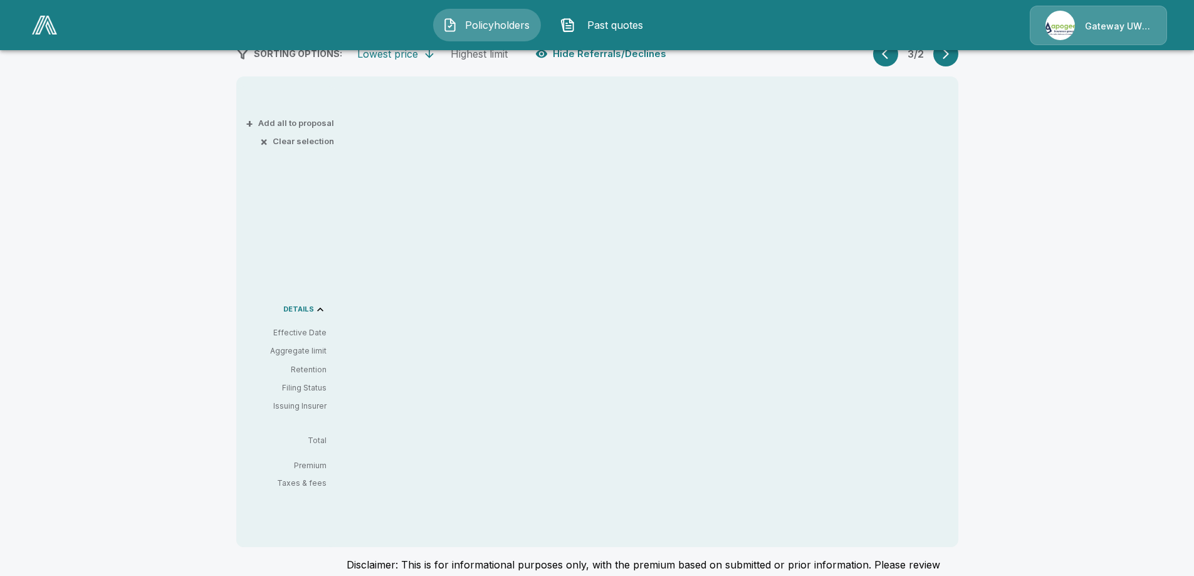
click at [888, 63] on button "button" at bounding box center [885, 53] width 25 height 25
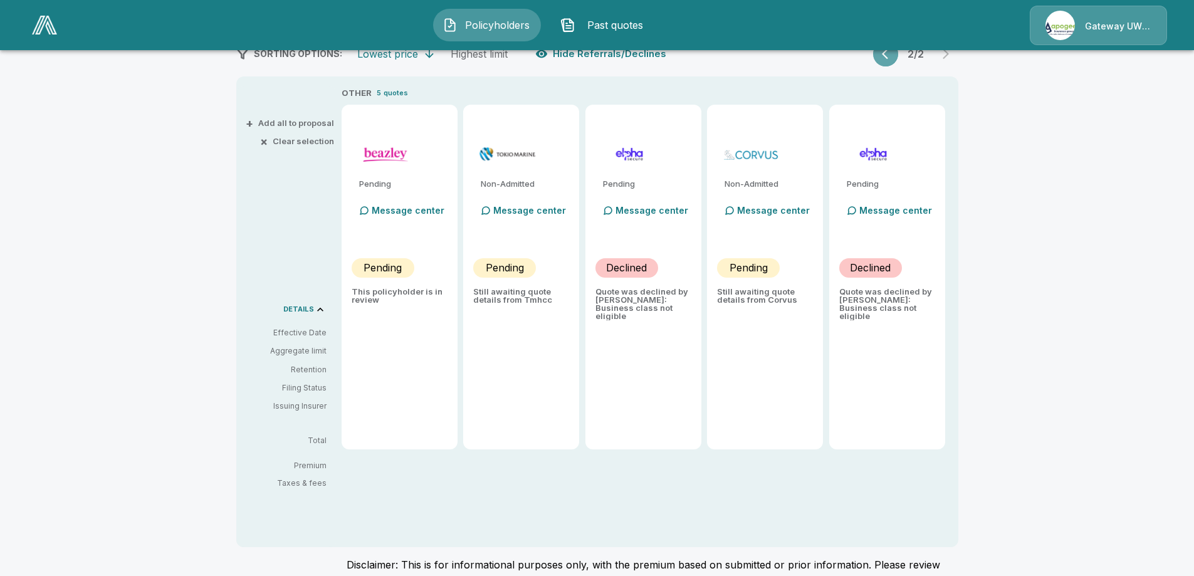
click at [888, 63] on button "button" at bounding box center [885, 53] width 25 height 25
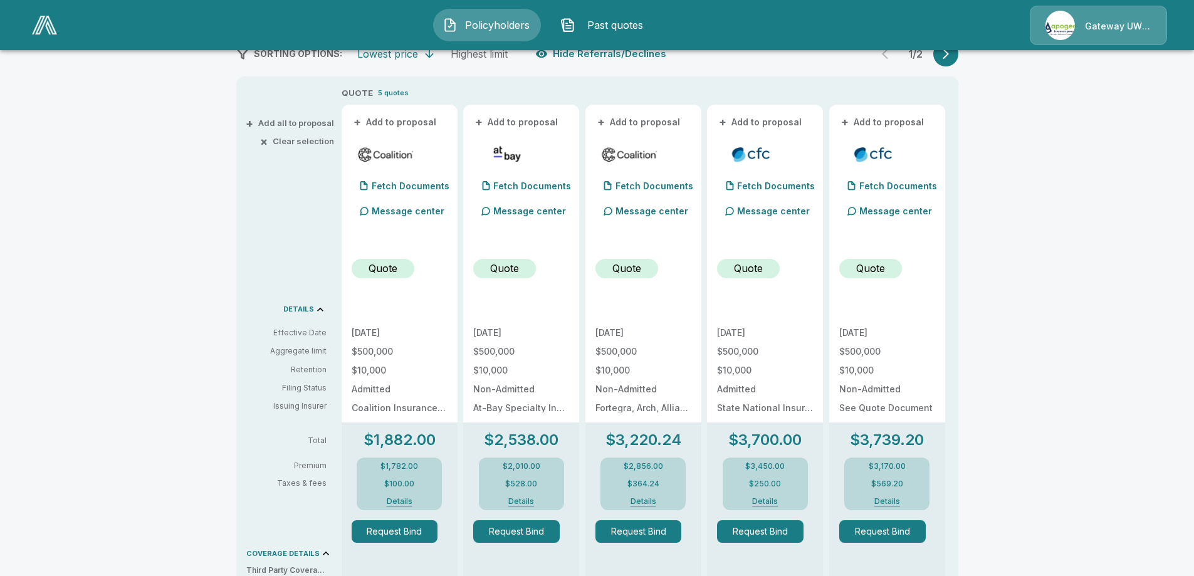
click at [952, 59] on icon "button" at bounding box center [946, 54] width 13 height 13
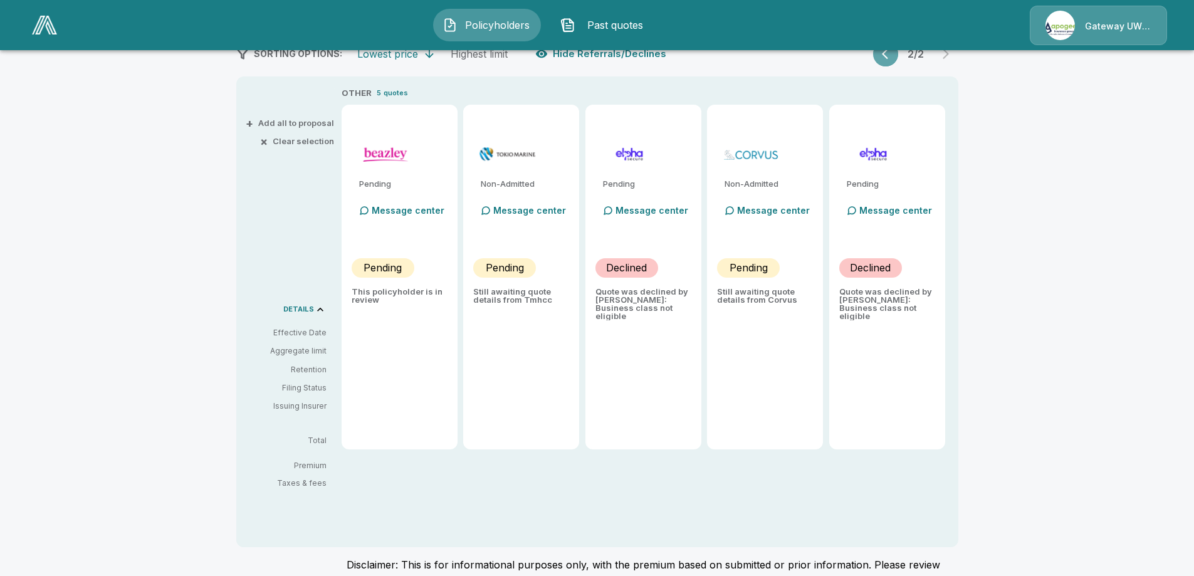
click at [886, 58] on button "button" at bounding box center [885, 53] width 25 height 25
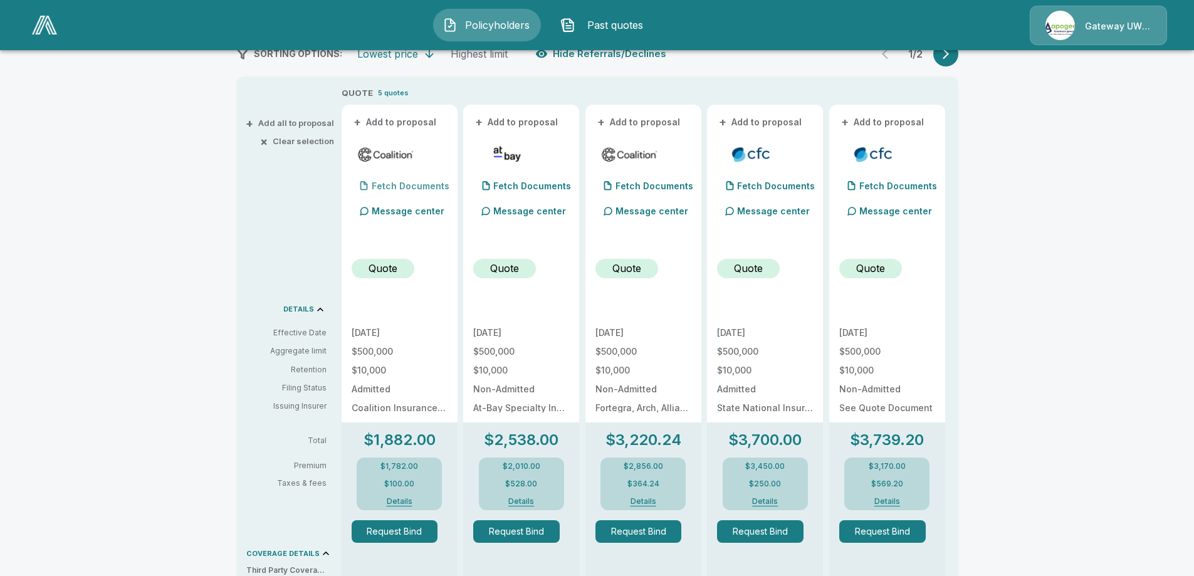
click at [429, 185] on p "Fetch Documents" at bounding box center [411, 186] width 78 height 9
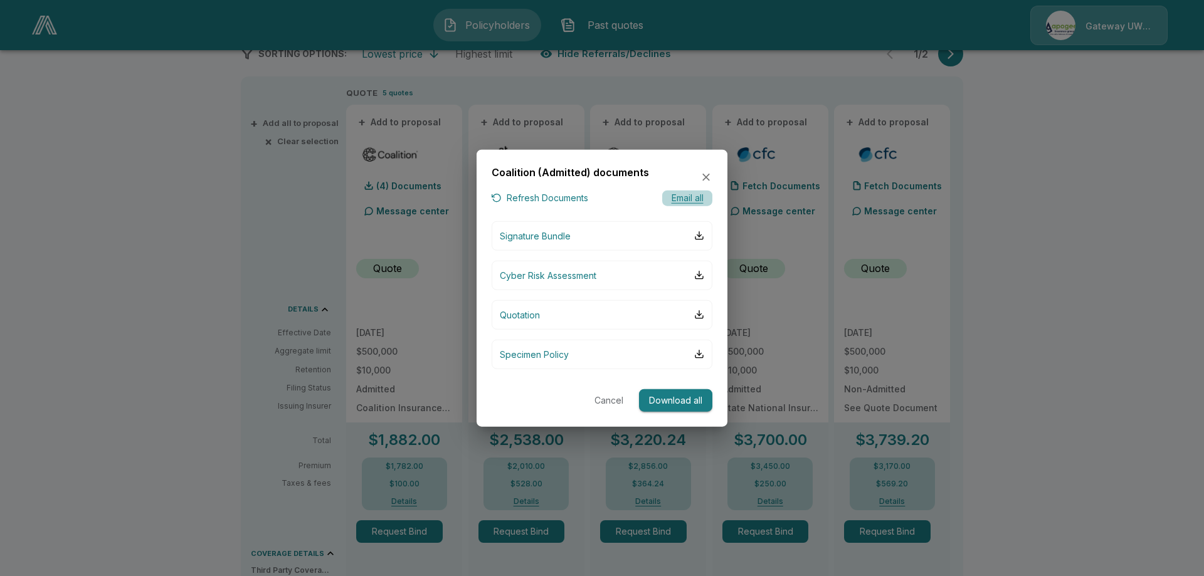
click at [687, 194] on button "Email all" at bounding box center [687, 199] width 50 height 16
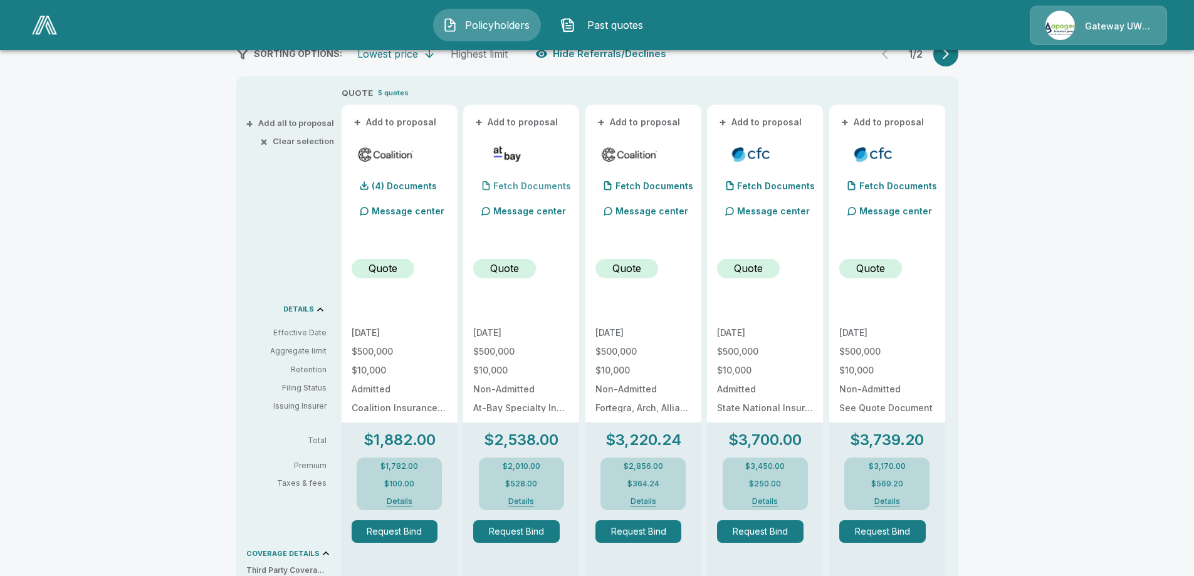
click at [502, 183] on p "Fetch Documents" at bounding box center [532, 186] width 78 height 9
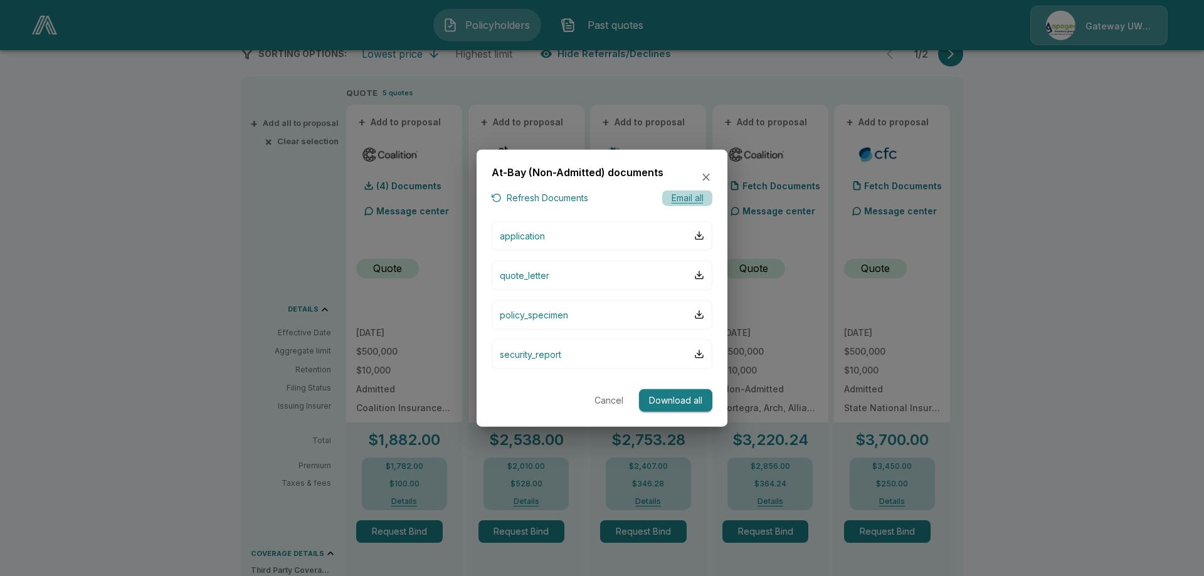
click at [684, 196] on button "Email all" at bounding box center [687, 199] width 50 height 16
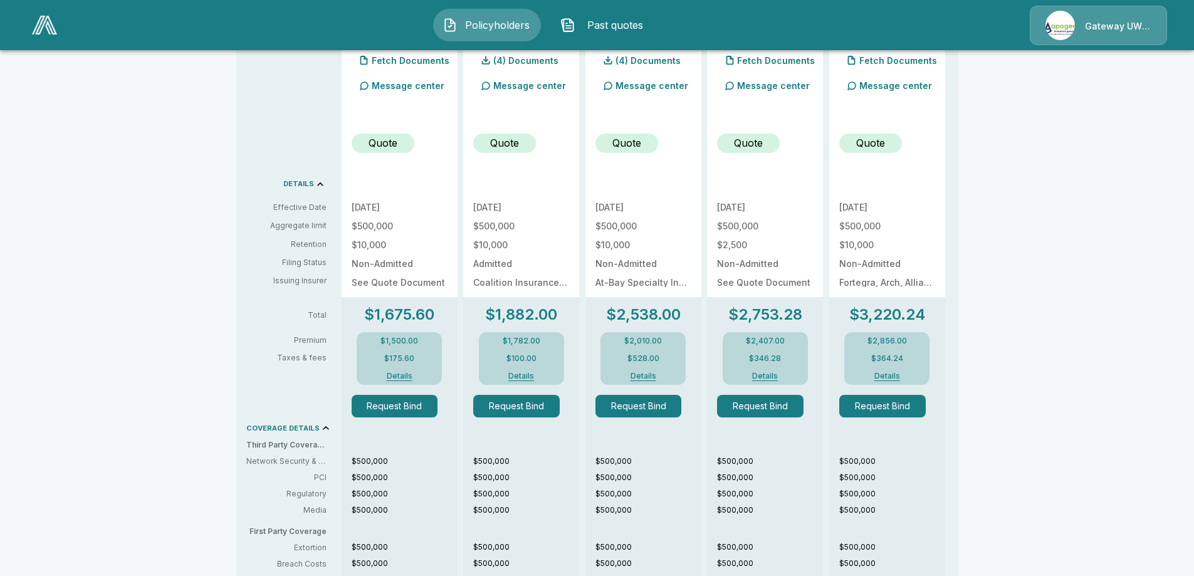
scroll to position [300, 0]
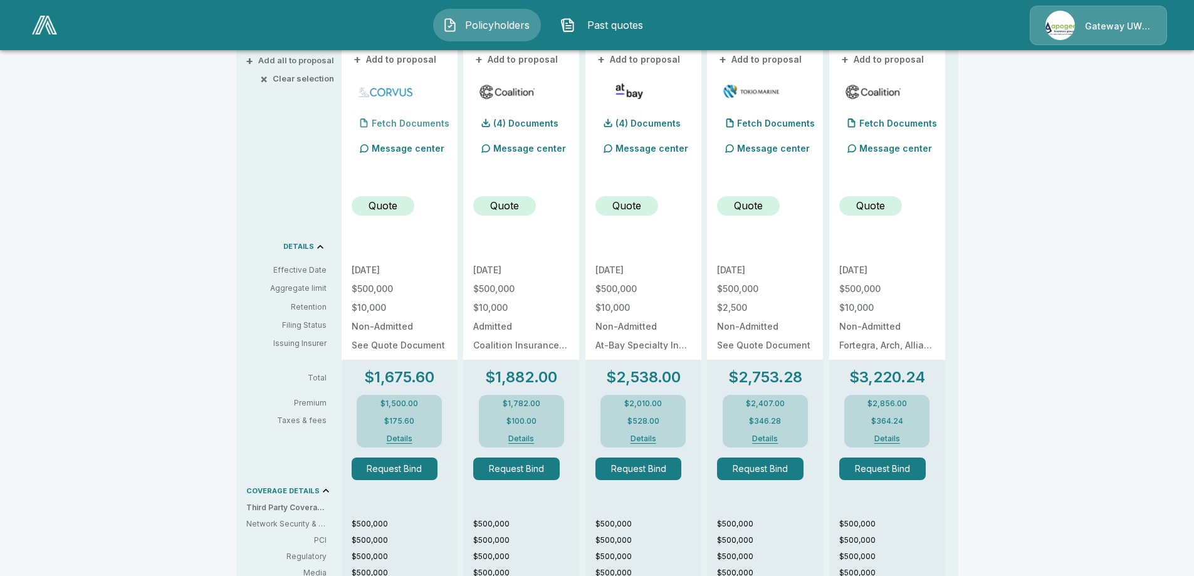
click at [423, 120] on p "Fetch Documents" at bounding box center [411, 123] width 78 height 9
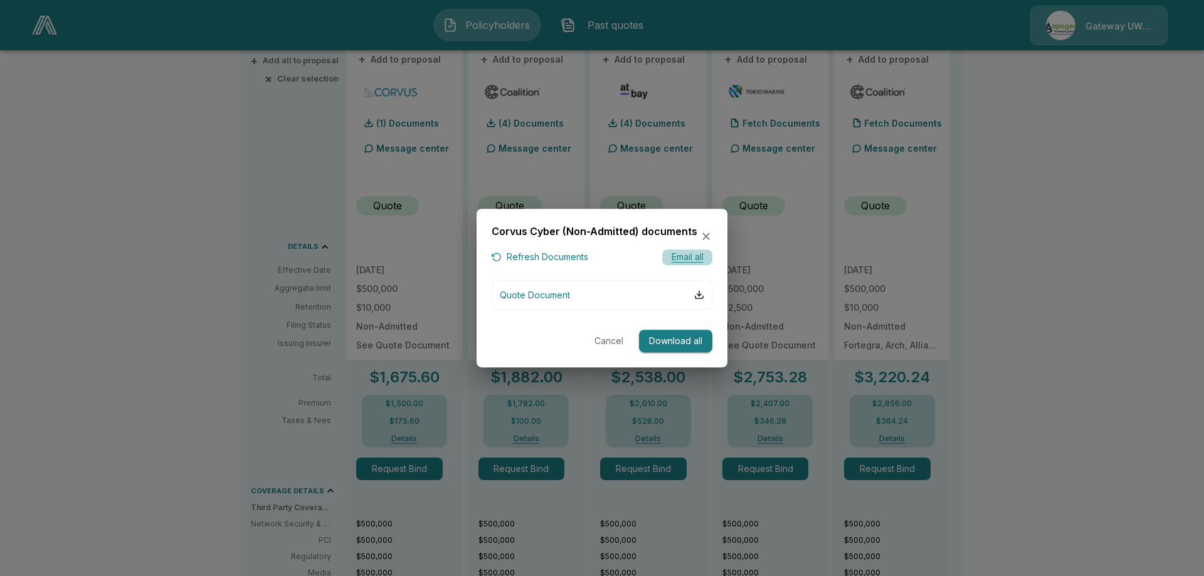
click at [688, 256] on button "Email all" at bounding box center [687, 258] width 50 height 16
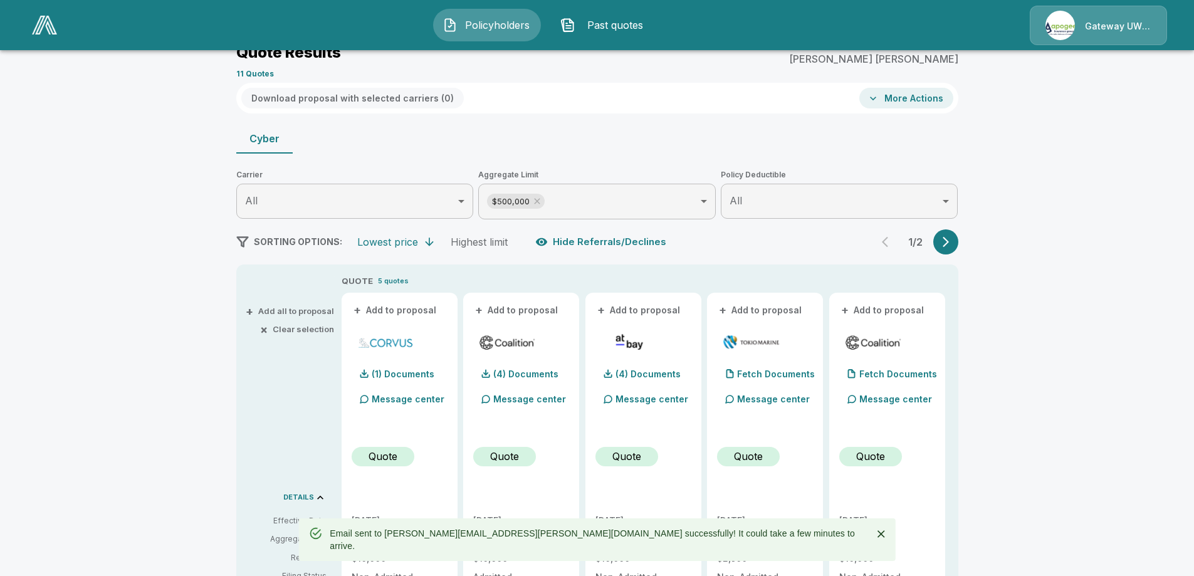
scroll to position [0, 0]
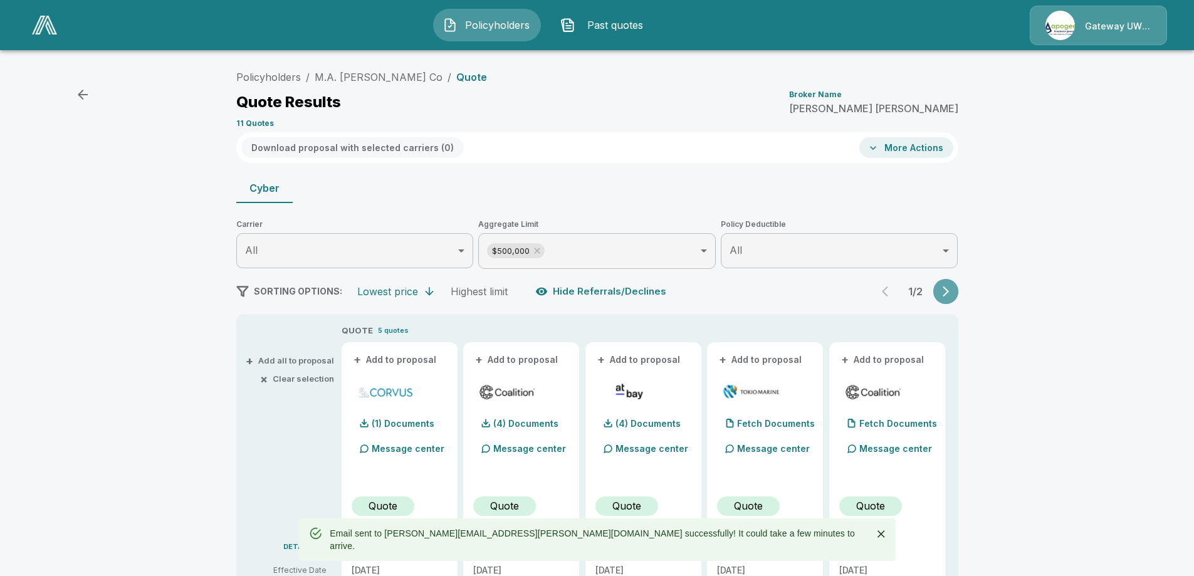
click at [945, 292] on icon "button" at bounding box center [946, 291] width 13 height 13
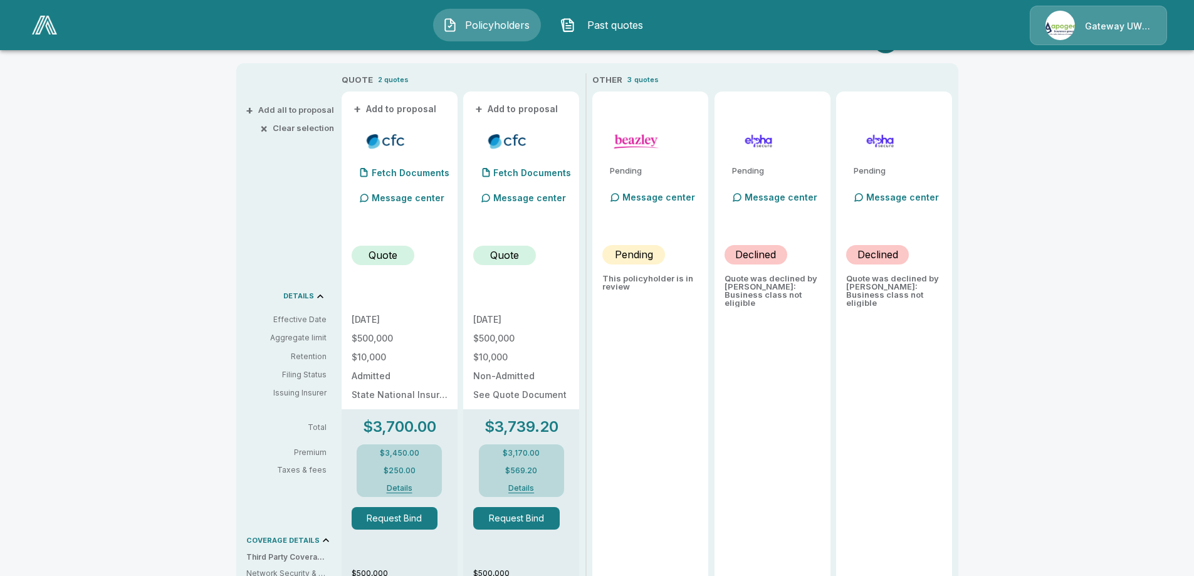
scroll to position [125, 0]
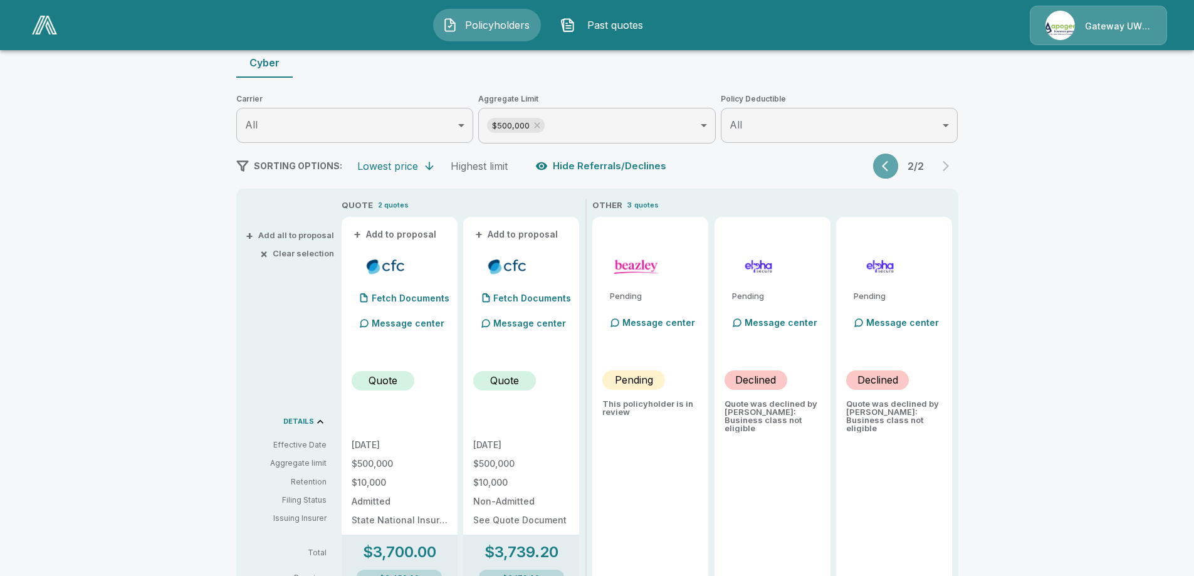
click at [895, 172] on icon "button" at bounding box center [888, 166] width 13 height 13
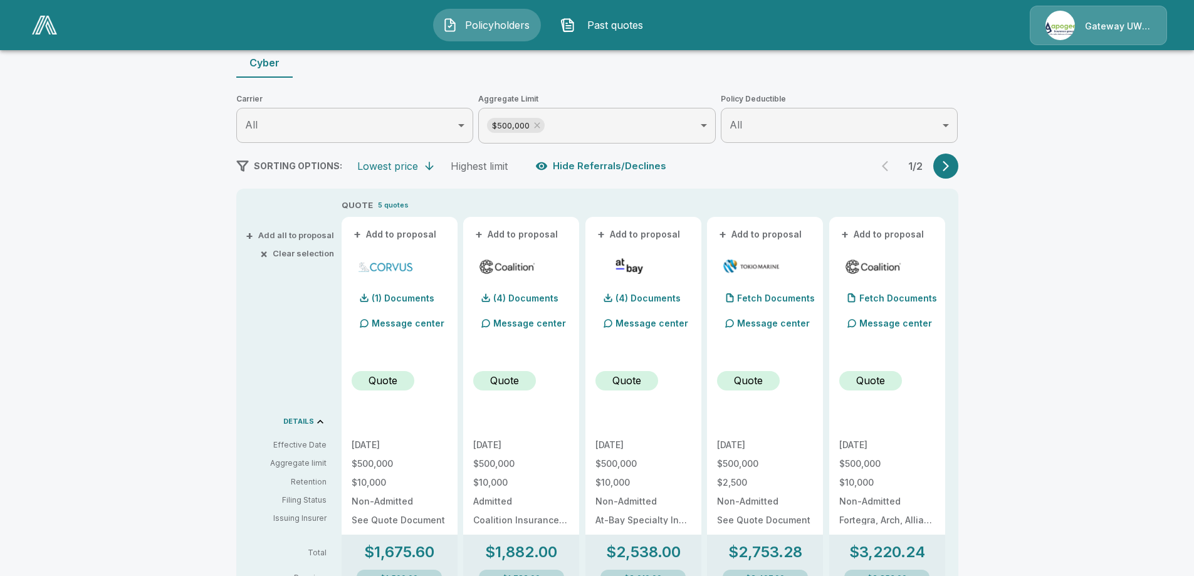
scroll to position [251, 0]
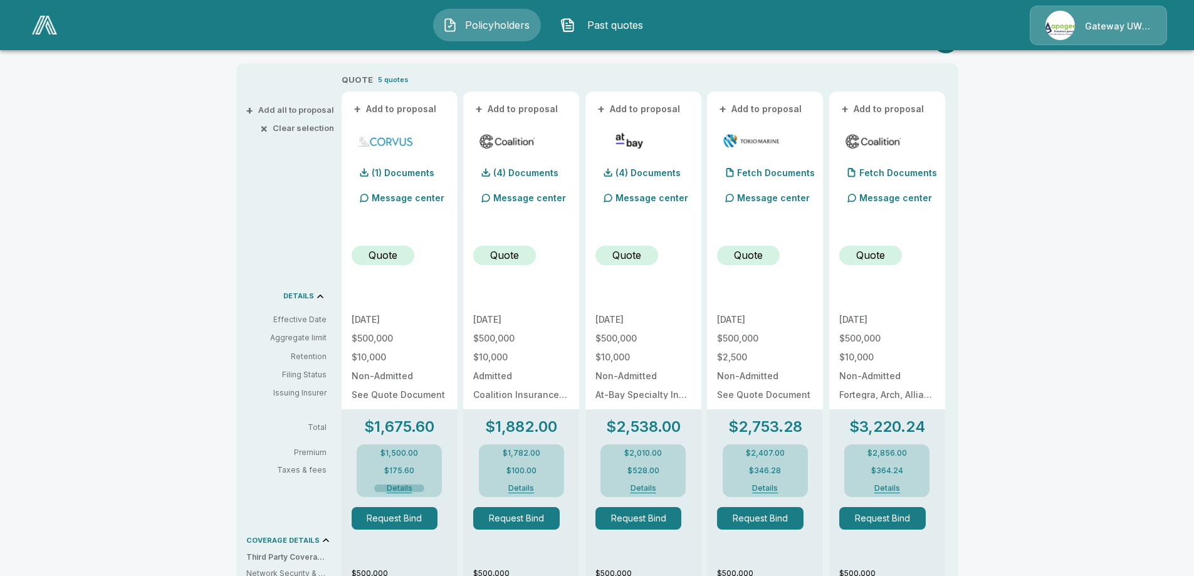
click at [400, 487] on button "Details" at bounding box center [399, 489] width 50 height 8
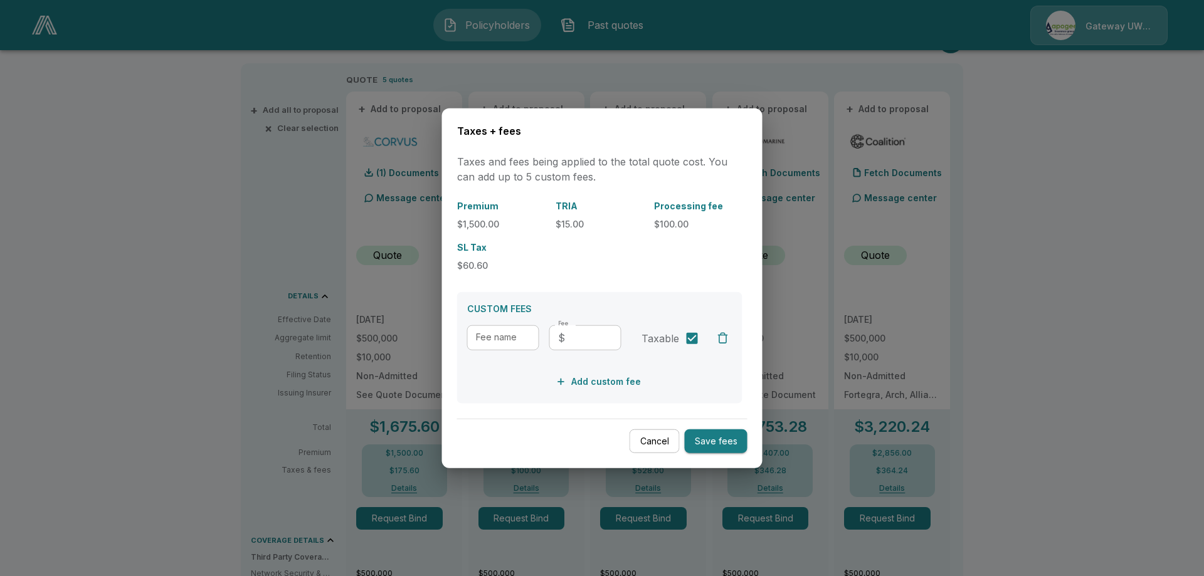
click at [651, 441] on button "Cancel" at bounding box center [654, 441] width 50 height 24
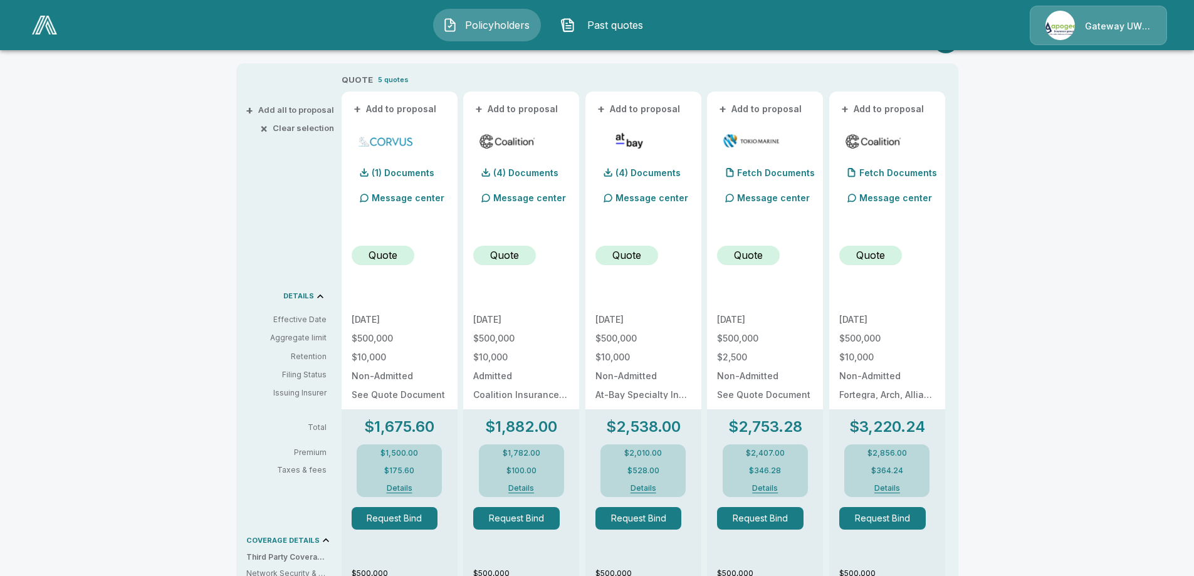
click at [529, 490] on button "Details" at bounding box center [522, 489] width 50 height 8
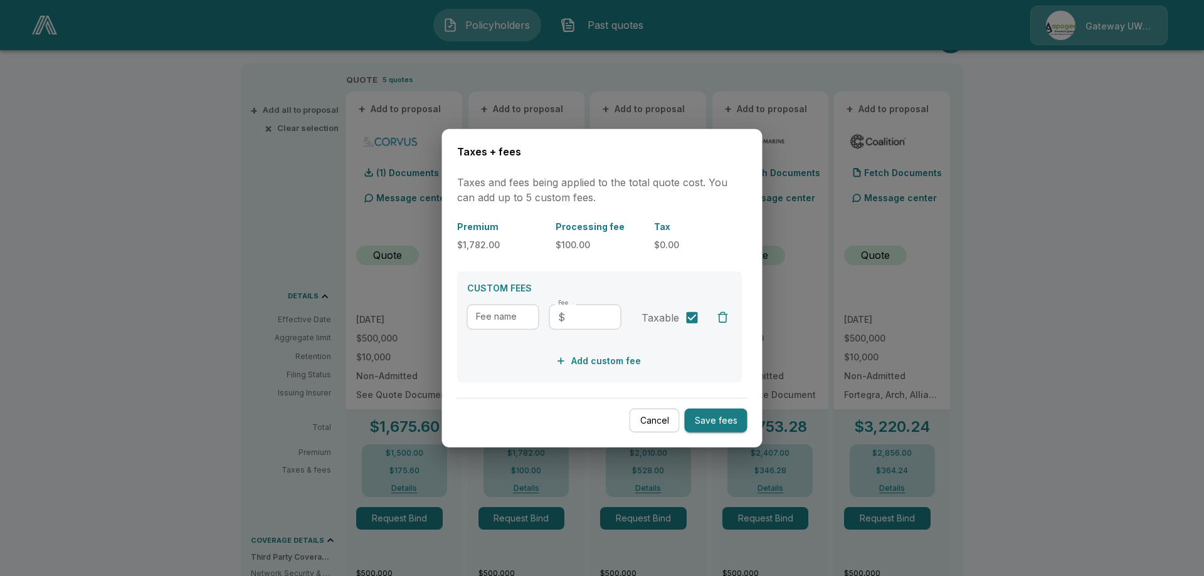
click at [656, 429] on button "Cancel" at bounding box center [654, 420] width 50 height 24
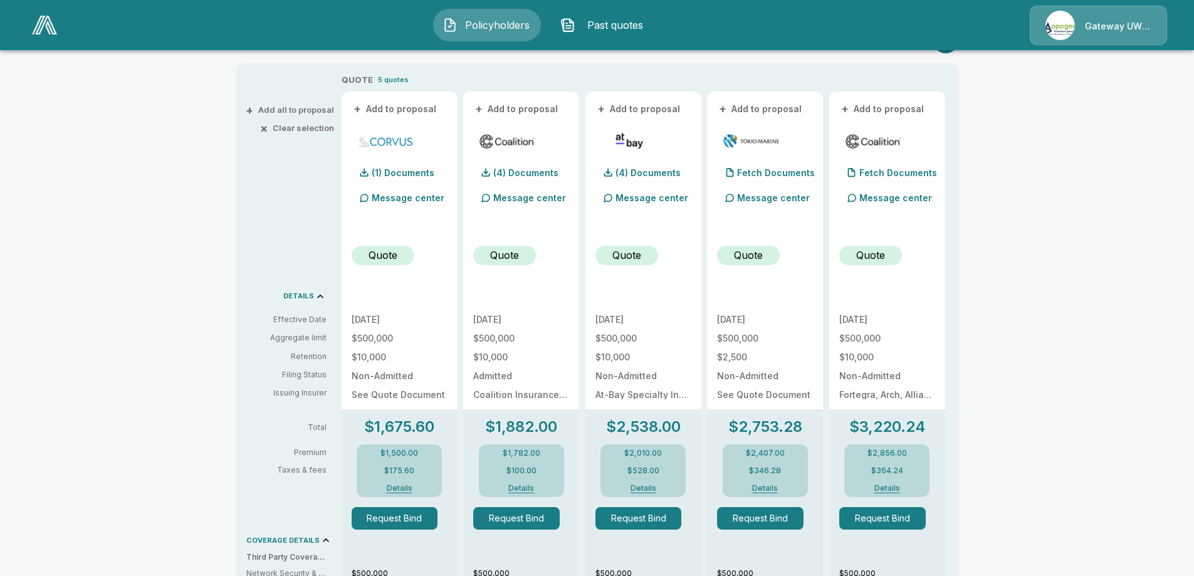
click at [644, 487] on button "Details" at bounding box center [643, 489] width 50 height 8
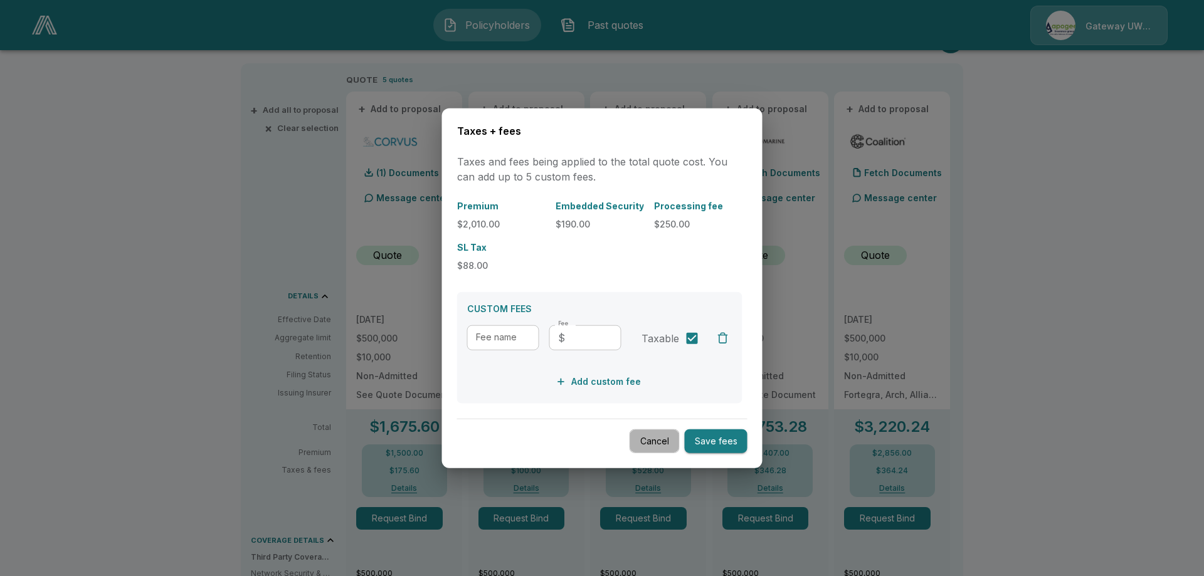
click at [655, 437] on button "Cancel" at bounding box center [654, 441] width 50 height 24
